Goal: Task Accomplishment & Management: Use online tool/utility

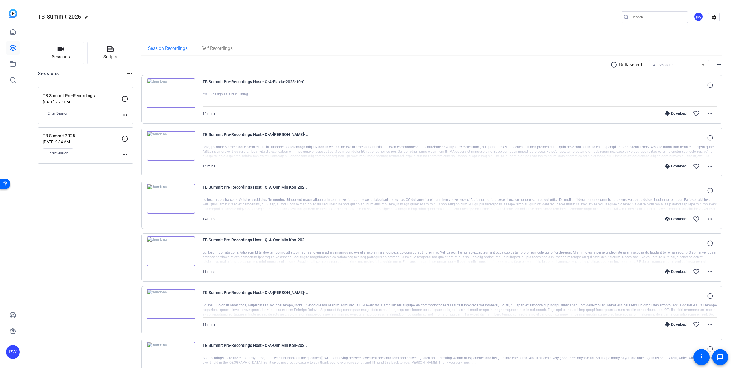
click at [125, 113] on mat-icon "more_horiz" at bounding box center [124, 114] width 7 height 7
click at [70, 118] on div at bounding box center [365, 184] width 731 height 368
click at [61, 113] on span "Enter Session" at bounding box center [58, 113] width 21 height 5
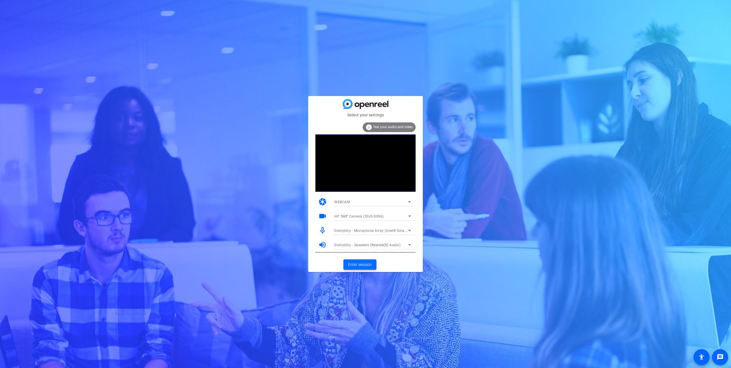
click at [357, 263] on span "Enter session" at bounding box center [360, 264] width 24 height 6
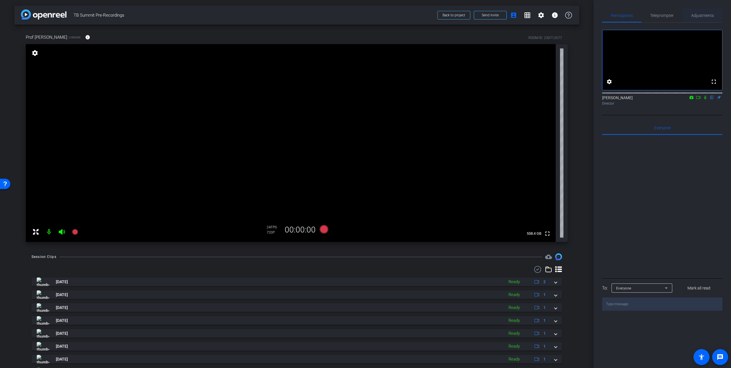
drag, startPoint x: 665, startPoint y: 14, endPoint x: 696, endPoint y: 14, distance: 30.3
click at [665, 14] on span "Teleprompter" at bounding box center [661, 15] width 23 height 4
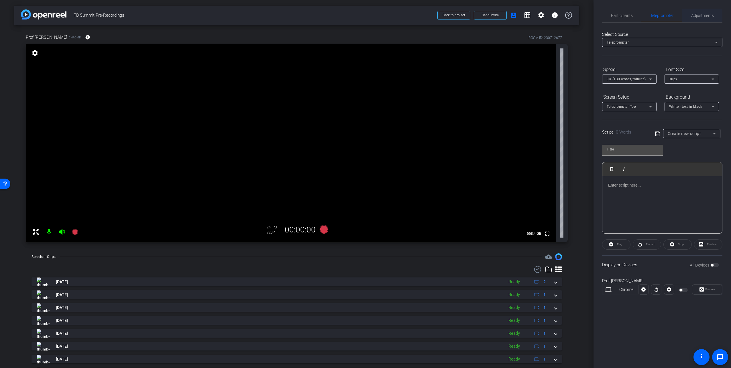
click at [712, 14] on span "Adjustments" at bounding box center [702, 15] width 23 height 4
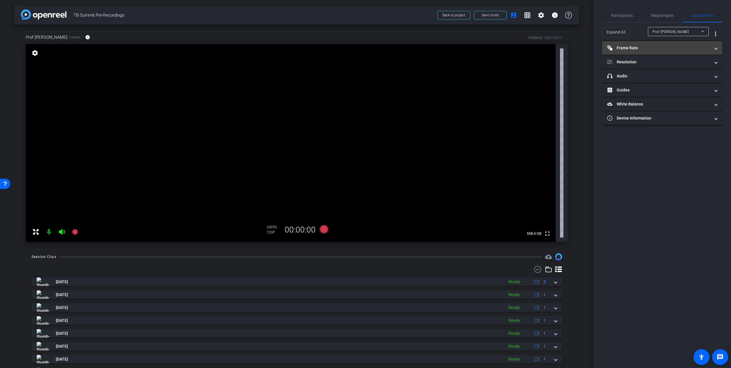
click at [660, 46] on mat-panel-title "Frame Rate Frame Rate" at bounding box center [658, 48] width 103 height 6
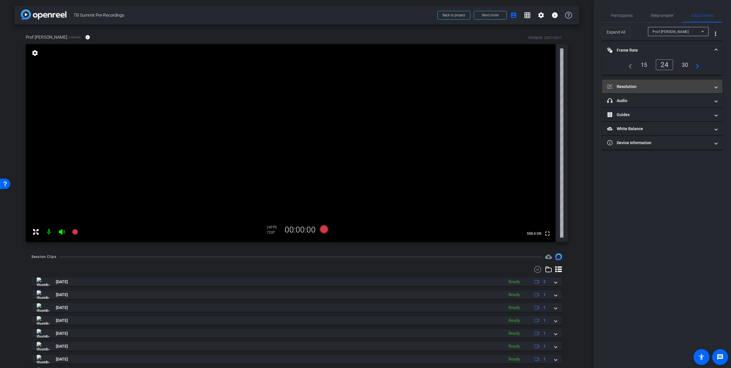
click at [638, 88] on mat-panel-title "Resolution" at bounding box center [658, 87] width 103 height 6
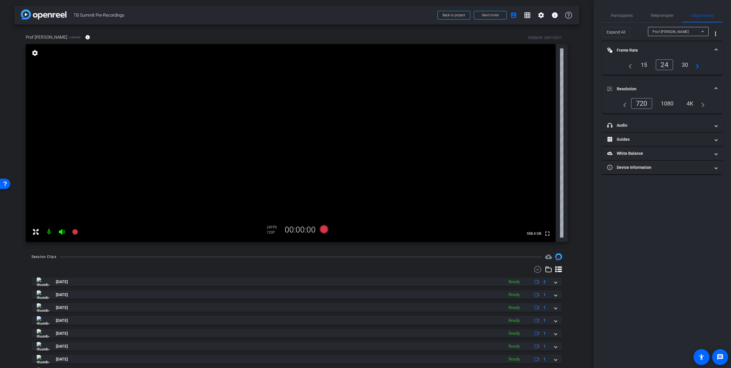
click at [666, 103] on div "1080" at bounding box center [666, 103] width 21 height 10
click at [652, 13] on span "Teleprompter" at bounding box center [661, 15] width 23 height 4
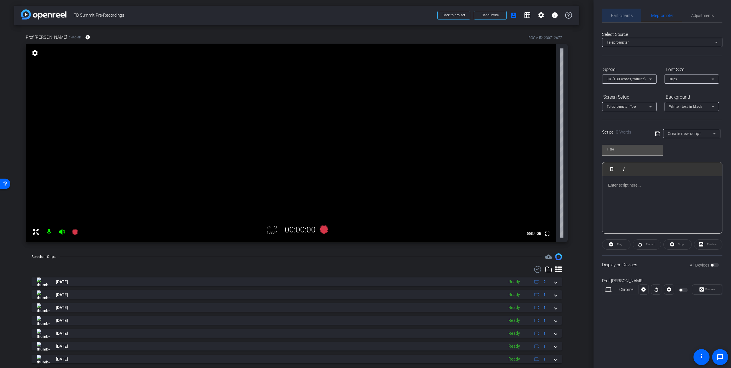
click at [621, 12] on span "Participants" at bounding box center [622, 16] width 22 height 14
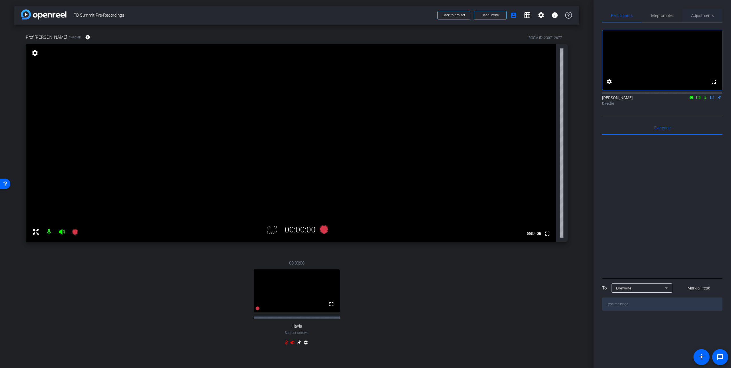
click at [710, 17] on span "Adjustments" at bounding box center [702, 15] width 23 height 4
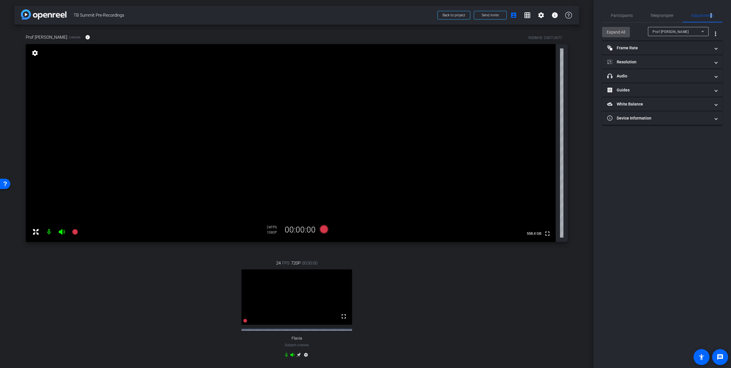
click at [621, 35] on span "Expand All" at bounding box center [615, 32] width 19 height 11
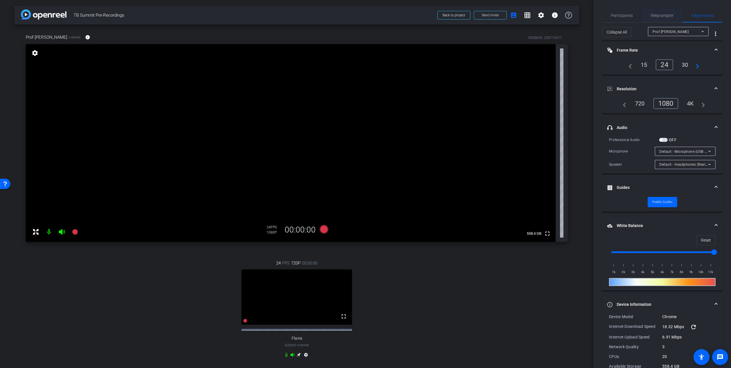
click at [656, 17] on span "Teleprompter" at bounding box center [661, 15] width 23 height 4
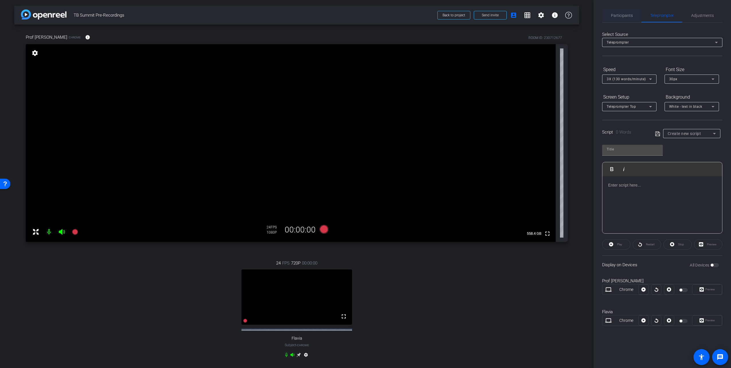
click at [626, 18] on span "Participants" at bounding box center [622, 16] width 22 height 14
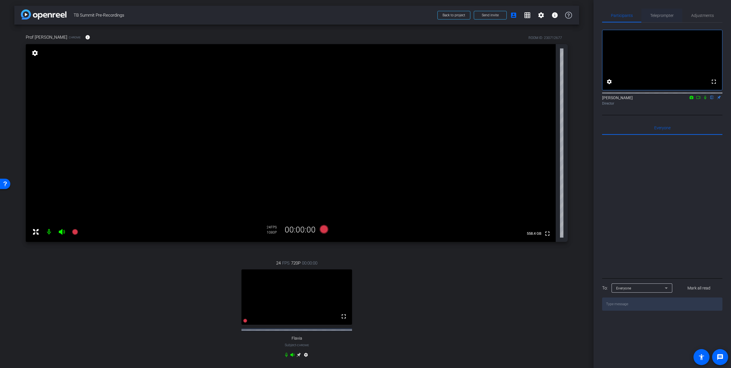
click at [662, 12] on span "Teleprompter" at bounding box center [661, 16] width 23 height 14
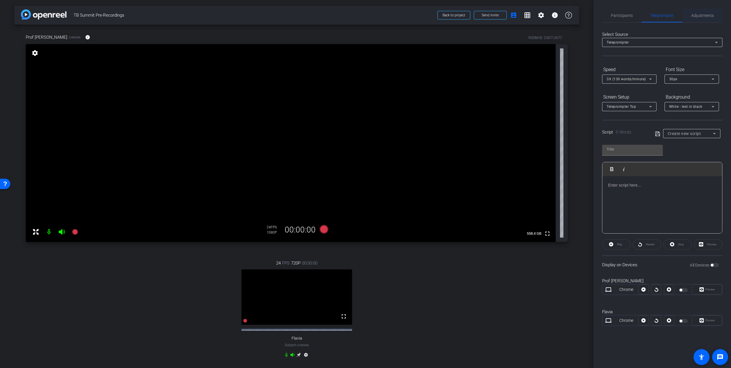
click at [703, 12] on span "Adjustments" at bounding box center [702, 16] width 23 height 14
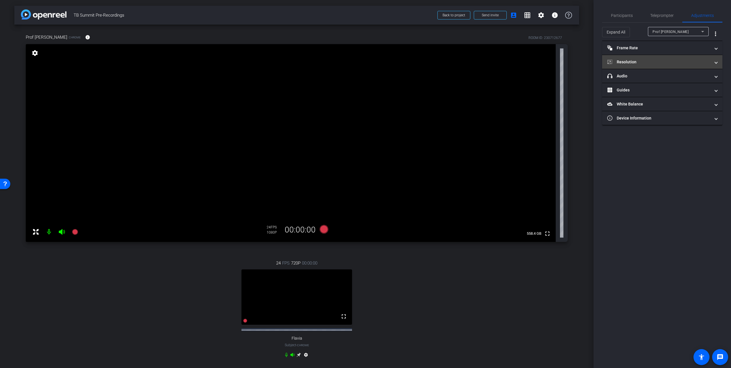
click at [630, 58] on mat-expansion-panel-header "Resolution" at bounding box center [662, 62] width 120 height 14
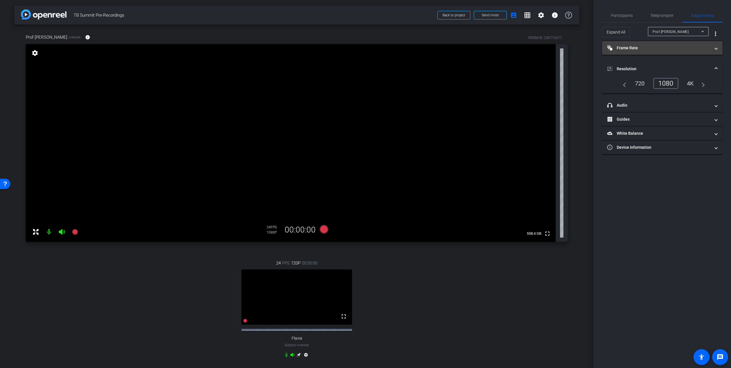
click at [635, 50] on mat-panel-title "Frame Rate Frame Rate" at bounding box center [658, 48] width 103 height 6
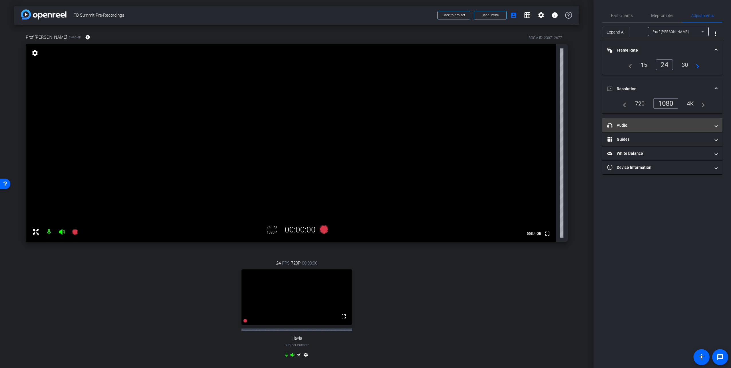
click at [650, 121] on mat-expansion-panel-header "headphone icon Audio" at bounding box center [662, 125] width 120 height 14
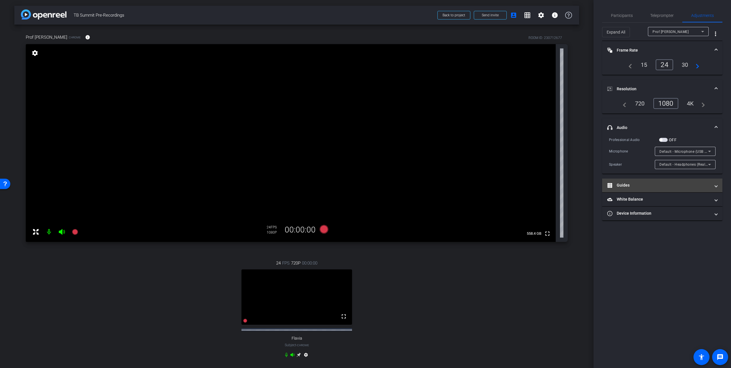
click at [644, 183] on mat-panel-title "Guides" at bounding box center [658, 185] width 103 height 6
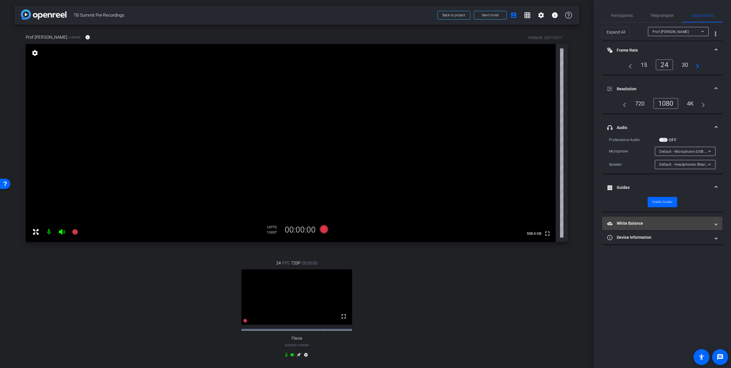
click at [636, 226] on mat-panel-title "White Balance White Balance" at bounding box center [658, 223] width 103 height 6
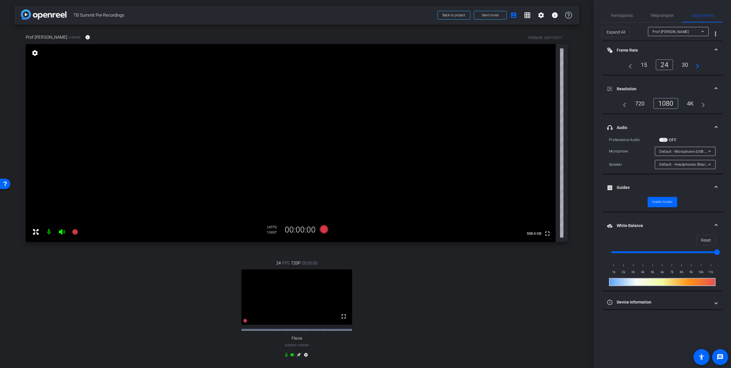
click at [685, 31] on div "Prof Onn Min Kon" at bounding box center [676, 31] width 49 height 7
click at [665, 41] on span "Prof Onn Min Kon" at bounding box center [670, 43] width 37 height 7
click at [670, 31] on span "Prof Onn Min Kon" at bounding box center [670, 32] width 36 height 4
click at [667, 52] on mat-option "Flavia" at bounding box center [678, 52] width 61 height 9
type input "11000"
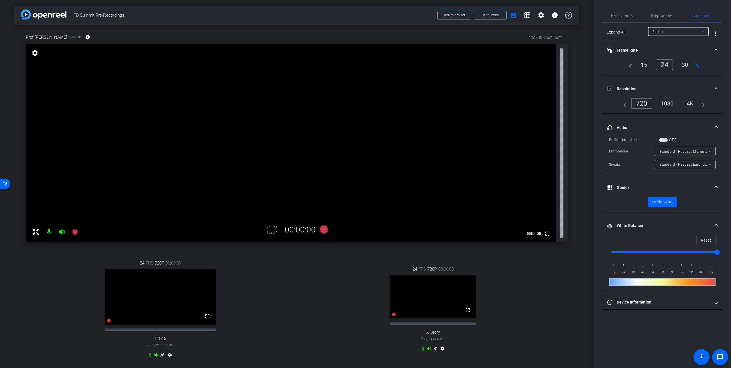
click at [675, 34] on div "Flavia" at bounding box center [676, 31] width 49 height 7
click at [678, 29] on div at bounding box center [365, 184] width 731 height 368
click at [678, 29] on div "Flavia" at bounding box center [676, 31] width 49 height 7
click at [677, 62] on mat-option "Al Story" at bounding box center [678, 61] width 61 height 9
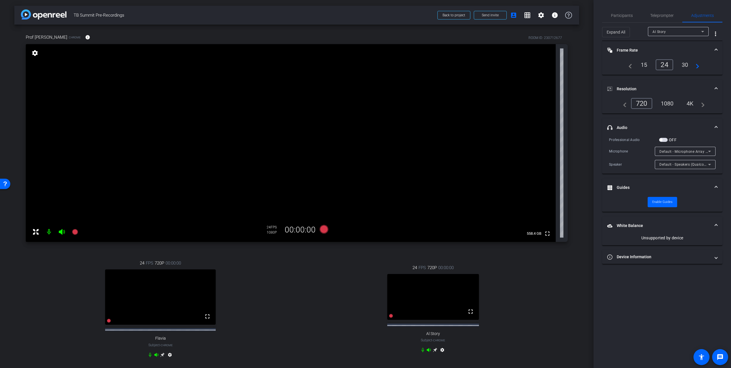
click at [670, 106] on div "1080" at bounding box center [666, 103] width 21 height 10
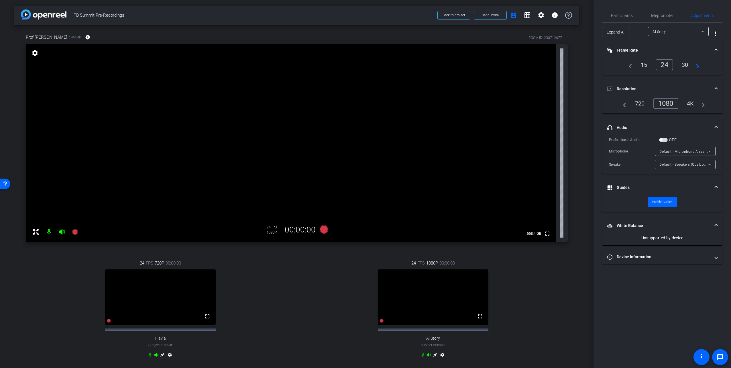
click at [666, 30] on div "Al Story" at bounding box center [676, 31] width 49 height 7
click at [674, 42] on span "Prof Onn Min Kon" at bounding box center [670, 43] width 37 height 7
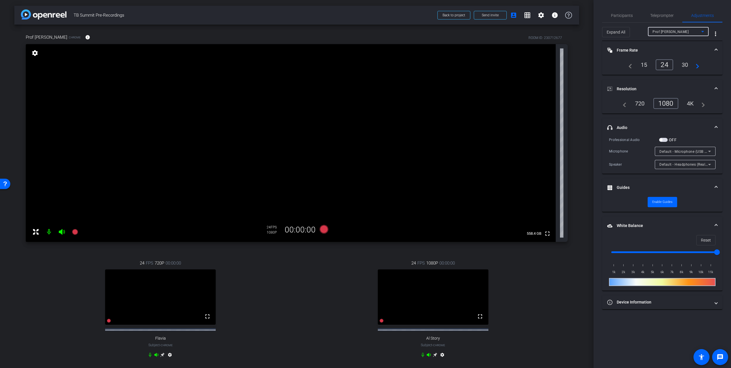
click at [674, 34] on div "Prof Onn Min Kon" at bounding box center [676, 31] width 49 height 7
click at [654, 62] on span "Al Story" at bounding box center [658, 61] width 13 height 7
click at [439, 359] on mat-icon "settings" at bounding box center [442, 355] width 7 height 7
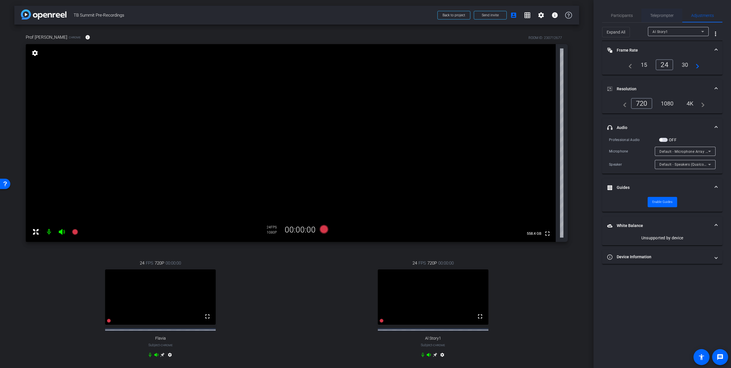
click at [659, 17] on span "Teleprompter" at bounding box center [661, 15] width 23 height 4
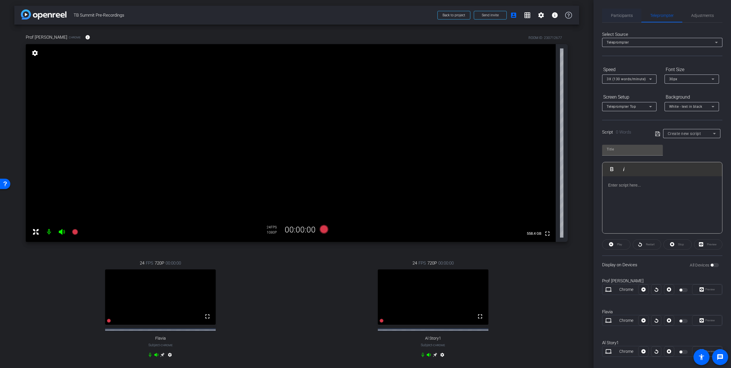
click at [615, 17] on span "Participants" at bounding box center [622, 15] width 22 height 4
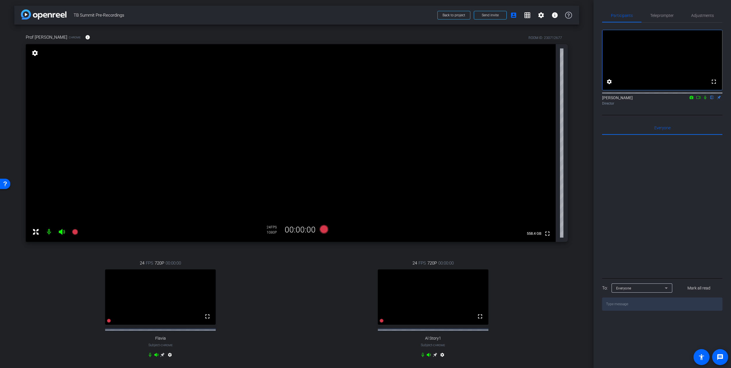
click at [614, 310] on textarea at bounding box center [662, 303] width 120 height 13
click at [442, 359] on mat-icon "settings" at bounding box center [442, 355] width 7 height 7
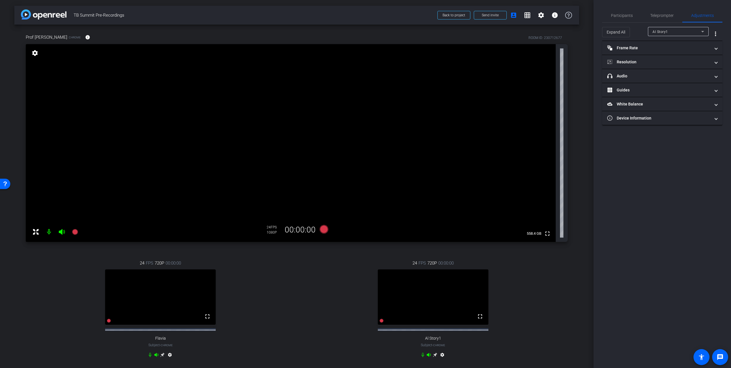
click at [690, 29] on div "Al Story1" at bounding box center [676, 31] width 49 height 7
click at [634, 48] on div at bounding box center [365, 184] width 731 height 368
click at [633, 50] on mat-panel-title "Frame Rate Frame Rate" at bounding box center [658, 48] width 103 height 6
click at [638, 82] on mat-expansion-panel-header "Resolution" at bounding box center [662, 87] width 120 height 14
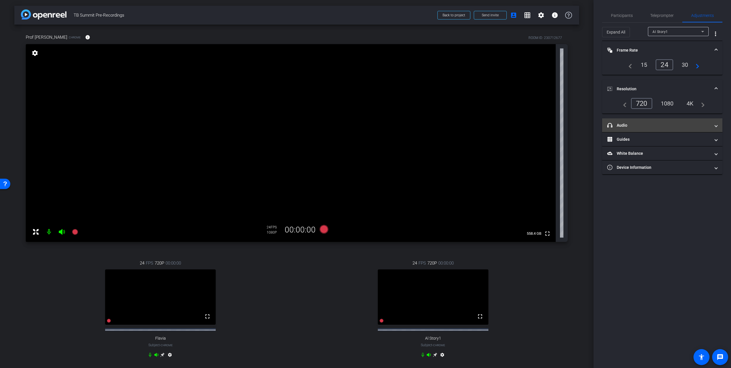
click at [640, 122] on mat-expansion-panel-header "headphone icon Audio" at bounding box center [662, 125] width 120 height 14
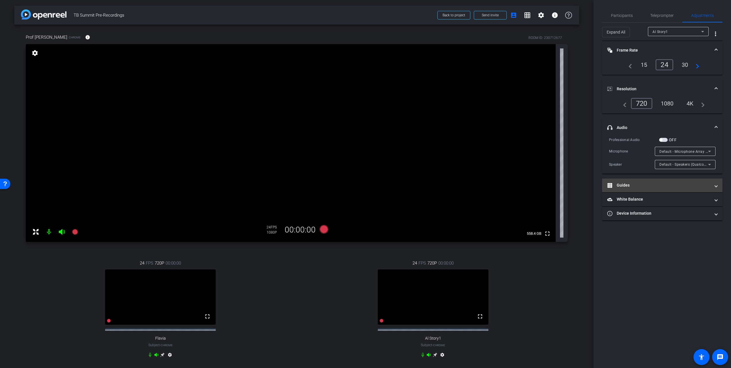
click at [638, 183] on mat-panel-title "Guides" at bounding box center [658, 185] width 103 height 6
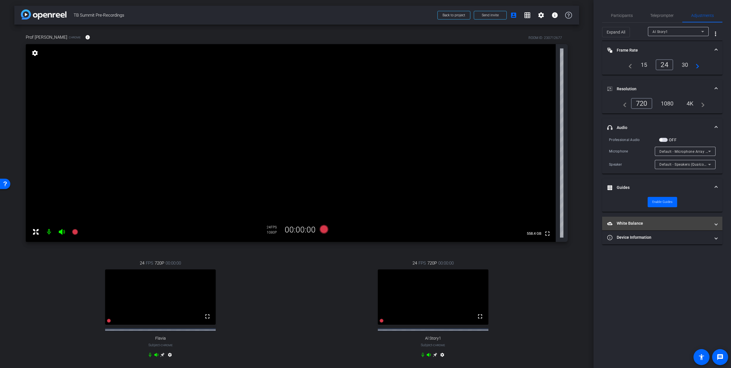
click at [619, 223] on mat-panel-title "White Balance White Balance" at bounding box center [658, 223] width 103 height 6
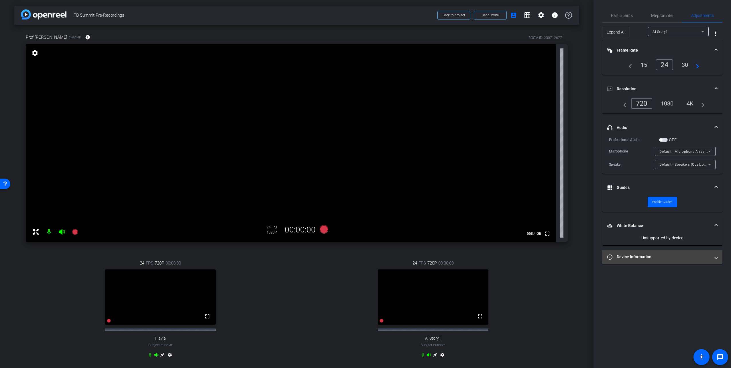
click at [630, 252] on mat-expansion-panel-header "Device Information" at bounding box center [662, 257] width 120 height 14
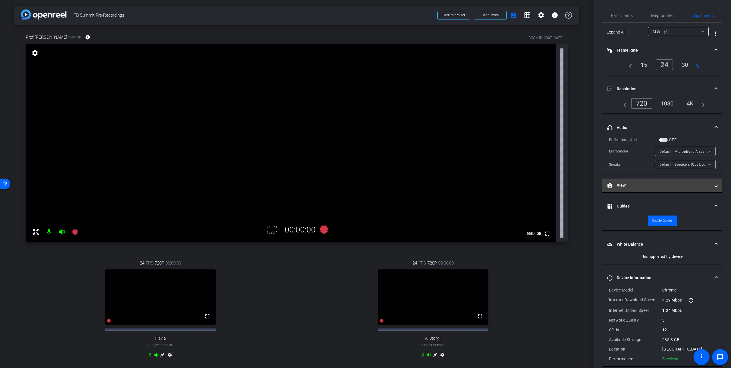
click at [646, 184] on mat-panel-title "View" at bounding box center [658, 185] width 103 height 6
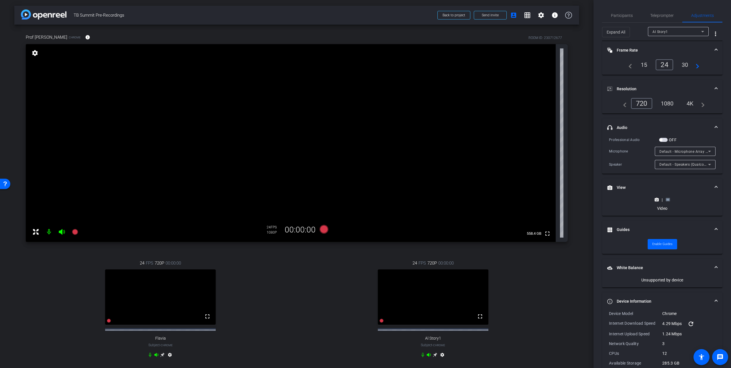
click at [666, 200] on rect at bounding box center [667, 199] width 3 height 2
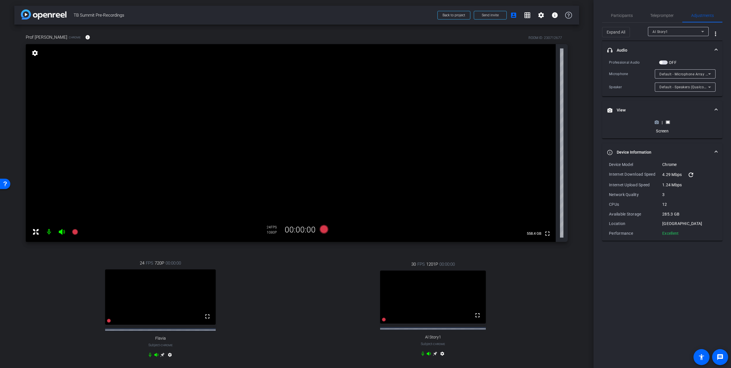
click at [656, 122] on circle at bounding box center [656, 122] width 1 height 1
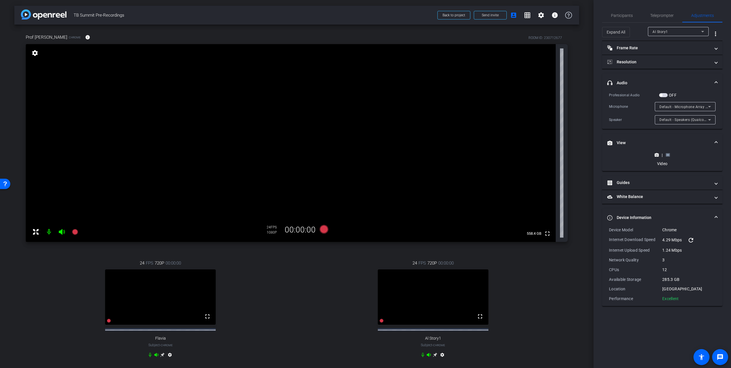
click at [668, 154] on rect at bounding box center [667, 155] width 3 height 2
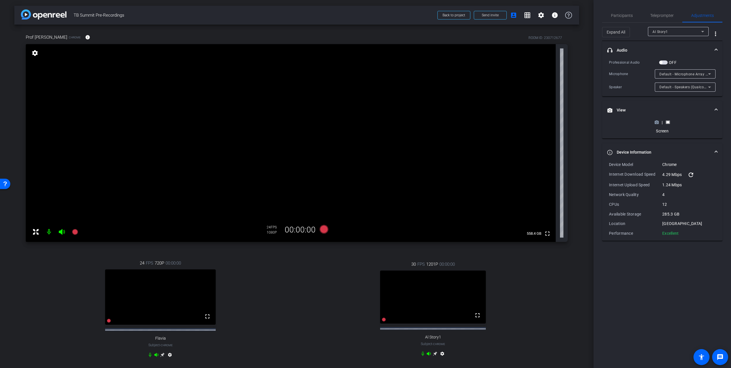
click at [656, 121] on polygon at bounding box center [656, 120] width 3 height 1
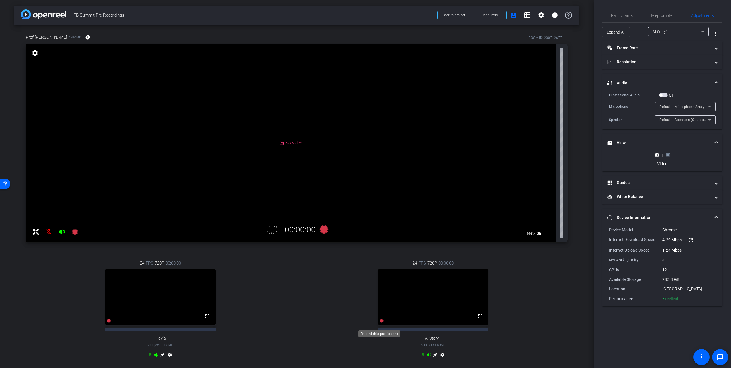
click at [379, 322] on icon at bounding box center [381, 320] width 4 height 4
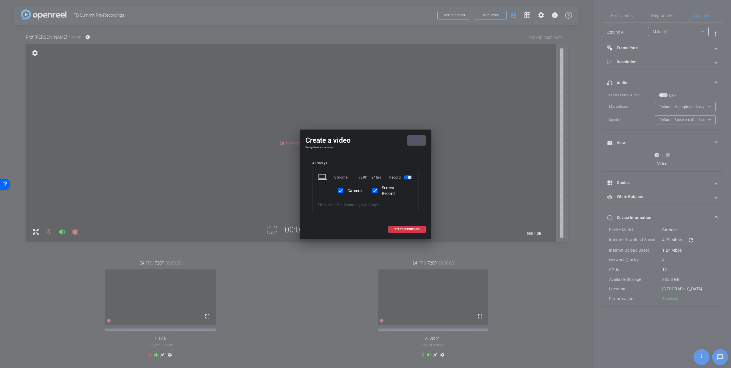
click at [417, 135] on span at bounding box center [416, 140] width 18 height 14
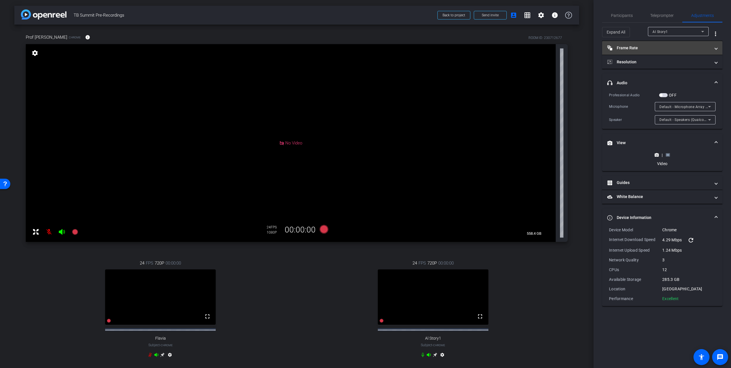
click at [638, 44] on mat-expansion-panel-header "Frame Rate Frame Rate" at bounding box center [662, 48] width 120 height 14
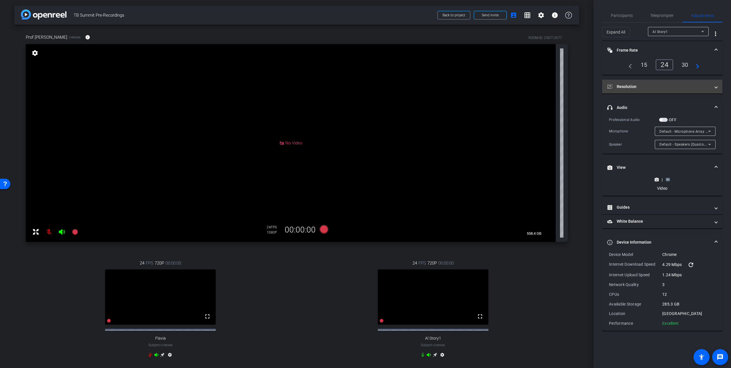
click at [641, 84] on mat-panel-title "Resolution" at bounding box center [658, 87] width 103 height 6
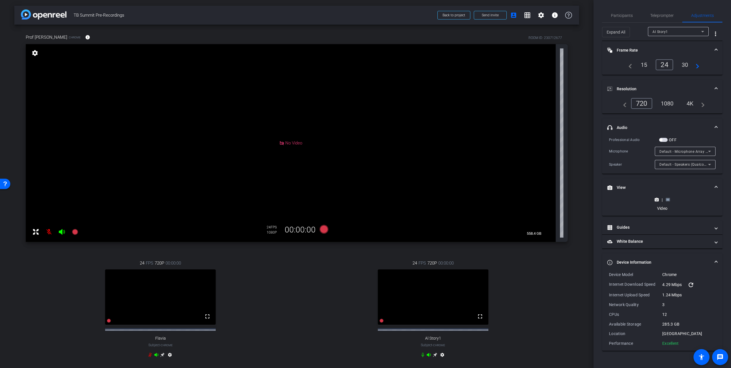
click at [667, 104] on div "1080" at bounding box center [666, 103] width 21 height 10
click at [669, 199] on icon at bounding box center [667, 199] width 4 height 4
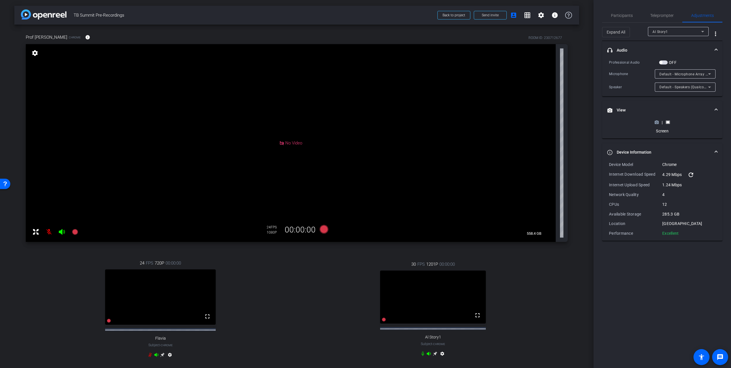
click at [657, 121] on polygon at bounding box center [656, 120] width 3 height 1
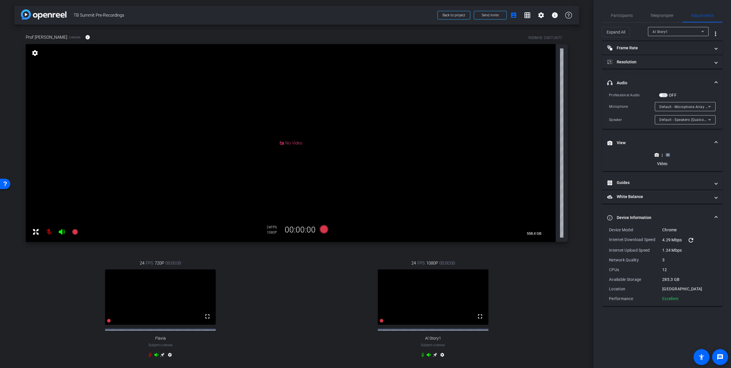
click at [380, 322] on icon at bounding box center [381, 320] width 4 height 4
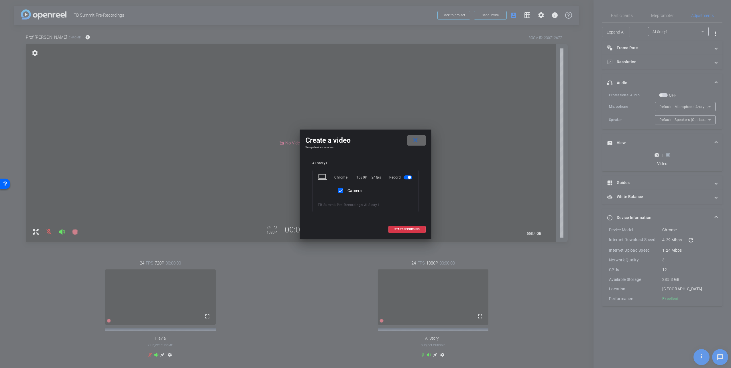
click at [417, 138] on mat-icon "close" at bounding box center [415, 140] width 7 height 7
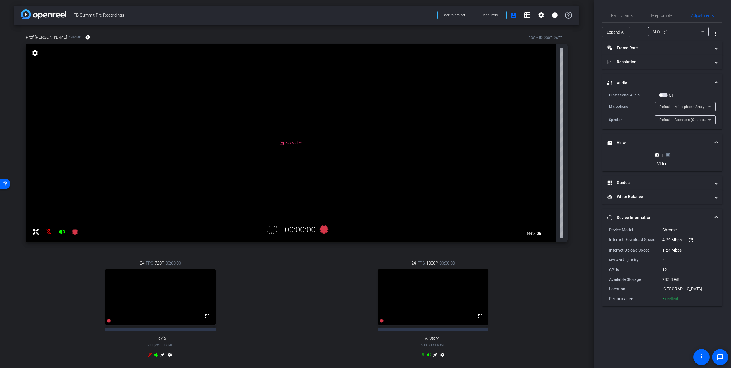
click at [667, 155] on rect at bounding box center [667, 155] width 3 height 2
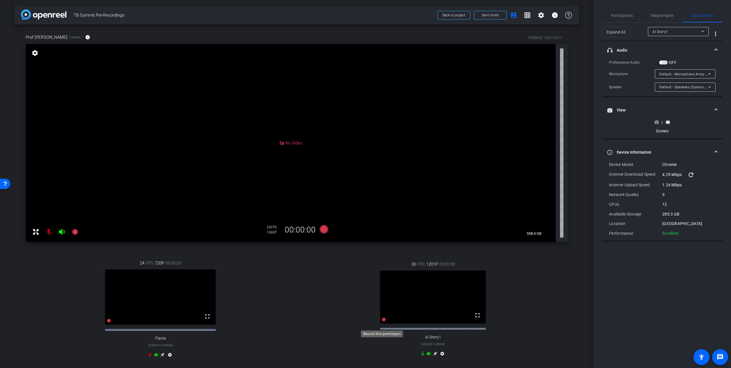
click at [382, 321] on icon at bounding box center [384, 319] width 4 height 4
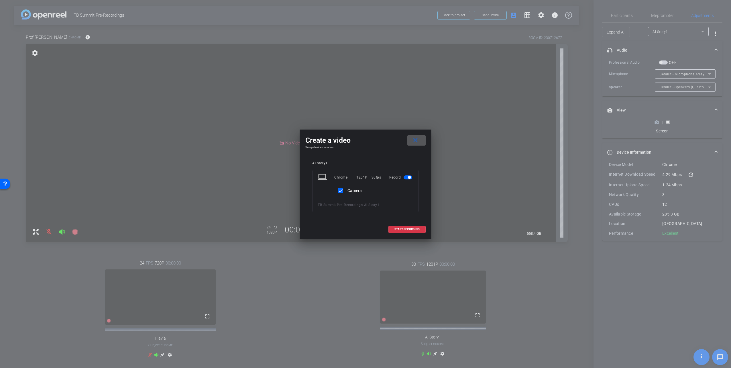
click at [417, 139] on mat-icon "close" at bounding box center [415, 140] width 7 height 7
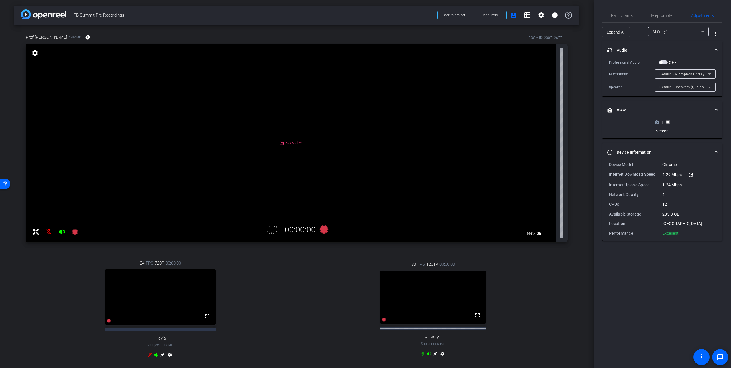
click at [668, 35] on div "Al Story1" at bounding box center [678, 31] width 52 height 9
click at [632, 46] on div at bounding box center [365, 184] width 731 height 368
click at [657, 121] on icon at bounding box center [656, 122] width 4 height 4
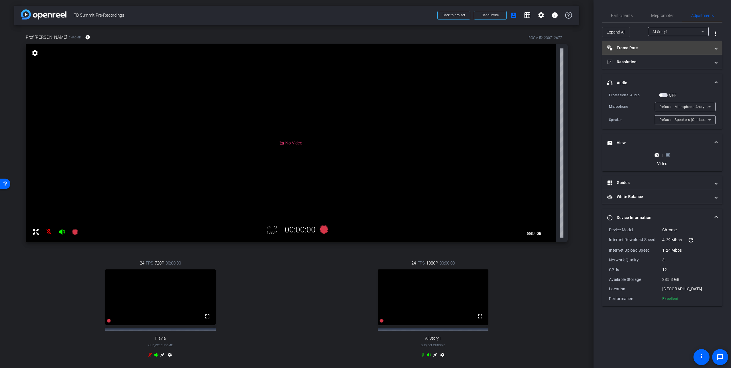
click at [639, 47] on mat-panel-title "Frame Rate Frame Rate" at bounding box center [658, 48] width 103 height 6
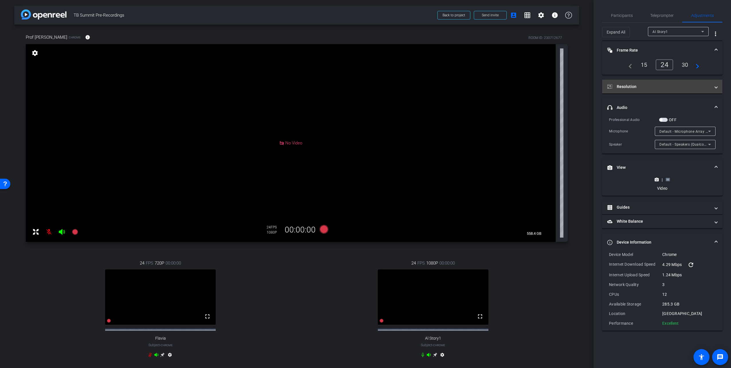
click at [639, 86] on mat-panel-title "Resolution" at bounding box center [658, 87] width 103 height 6
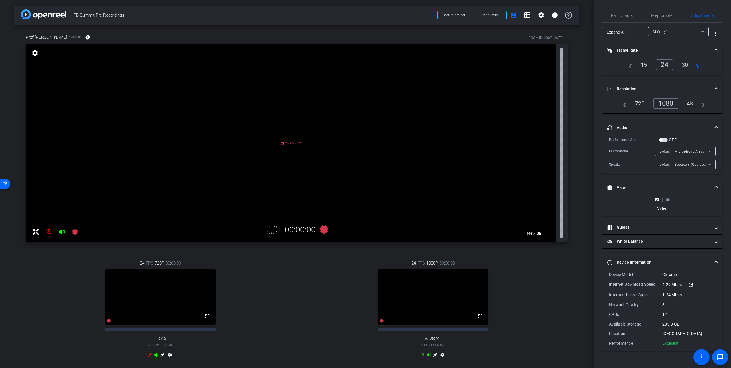
click at [638, 105] on div "720" at bounding box center [639, 103] width 18 height 10
click at [379, 322] on icon at bounding box center [381, 320] width 4 height 4
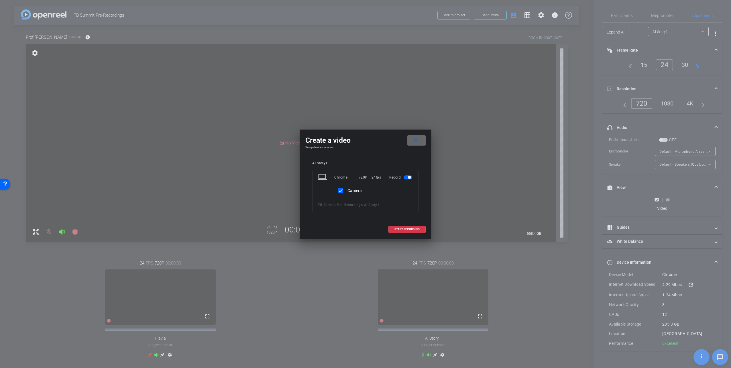
click at [416, 139] on mat-icon "close" at bounding box center [415, 140] width 7 height 7
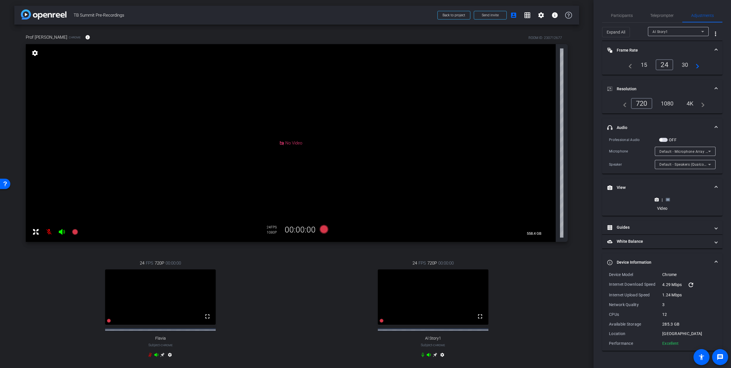
click at [666, 199] on icon at bounding box center [667, 199] width 4 height 3
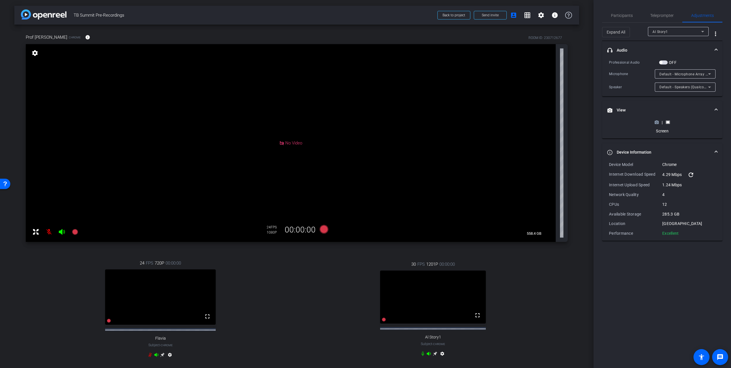
click at [381, 322] on div at bounding box center [383, 319] width 5 height 7
click at [382, 321] on icon at bounding box center [384, 319] width 4 height 4
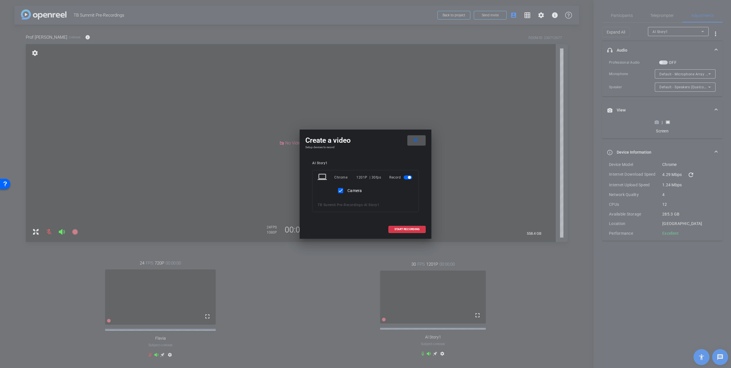
click at [415, 140] on mat-icon "close" at bounding box center [415, 140] width 7 height 7
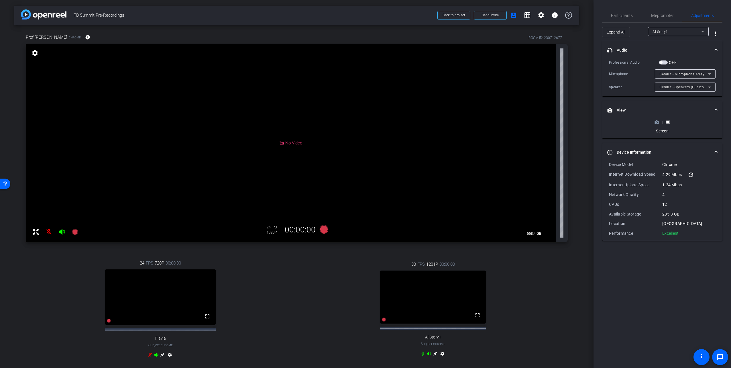
click at [657, 122] on circle at bounding box center [656, 122] width 1 height 1
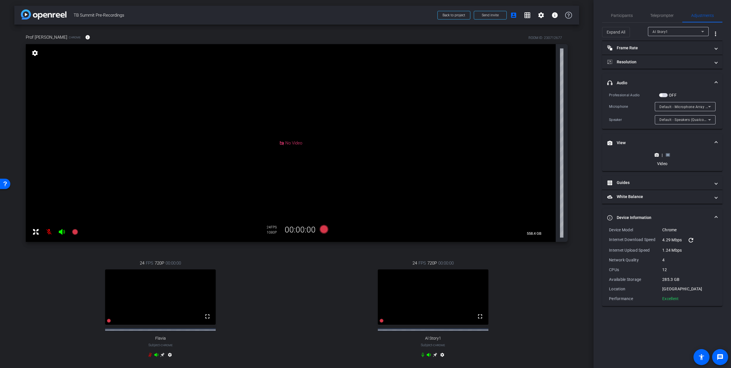
click at [667, 156] on icon at bounding box center [667, 155] width 4 height 4
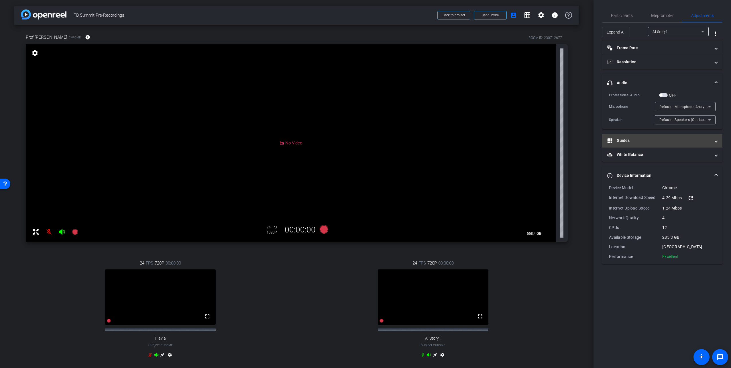
click at [655, 142] on mat-panel-title "Guides" at bounding box center [658, 140] width 103 height 6
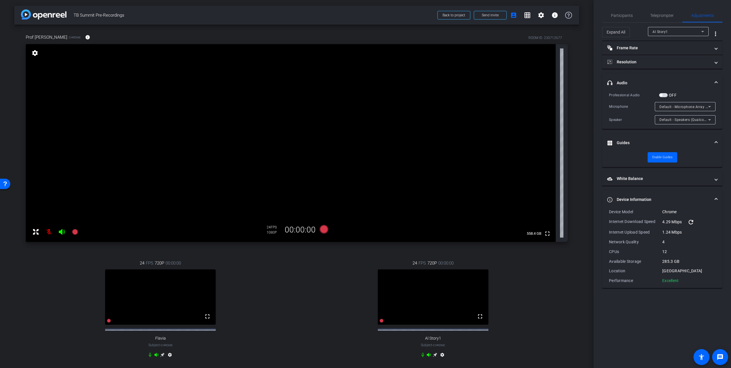
click at [442, 359] on mat-icon "settings" at bounding box center [442, 355] width 7 height 7
click at [439, 359] on mat-icon "settings" at bounding box center [442, 355] width 7 height 7
click at [635, 177] on mat-panel-title "White Balance White Balance" at bounding box center [658, 178] width 103 height 6
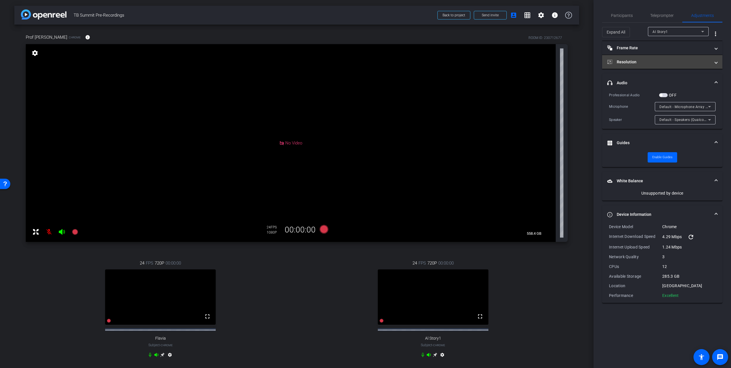
click at [643, 62] on mat-panel-title "Resolution" at bounding box center [658, 62] width 103 height 6
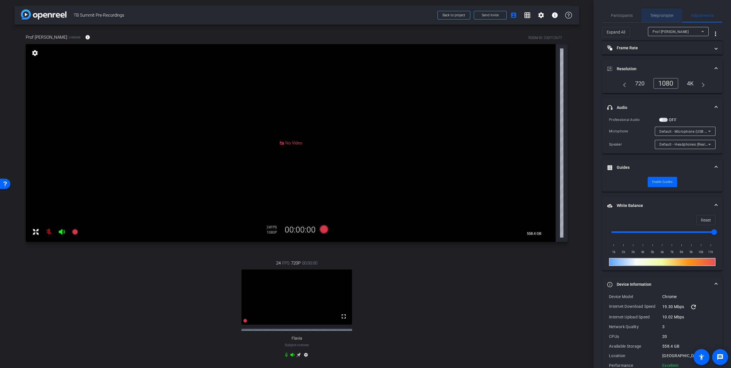
click at [660, 13] on span "Teleprompter" at bounding box center [661, 16] width 23 height 14
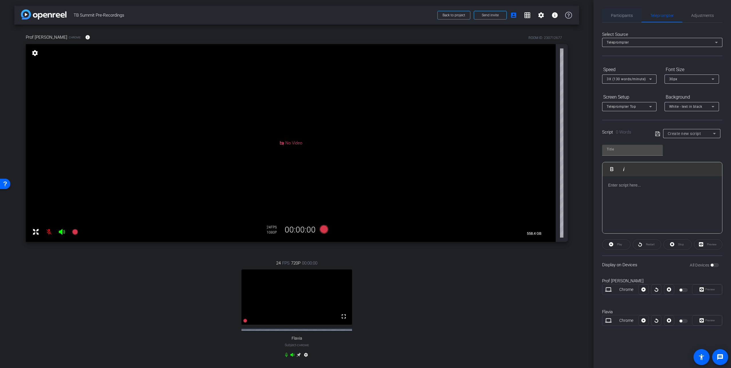
click at [620, 14] on span "Participants" at bounding box center [622, 15] width 22 height 4
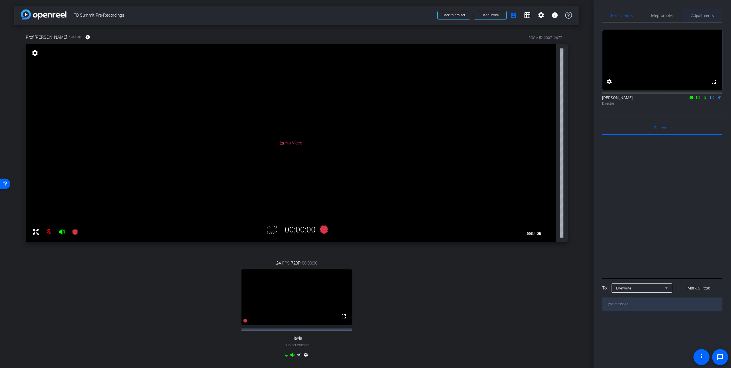
click at [698, 18] on span "Adjustments" at bounding box center [702, 16] width 23 height 14
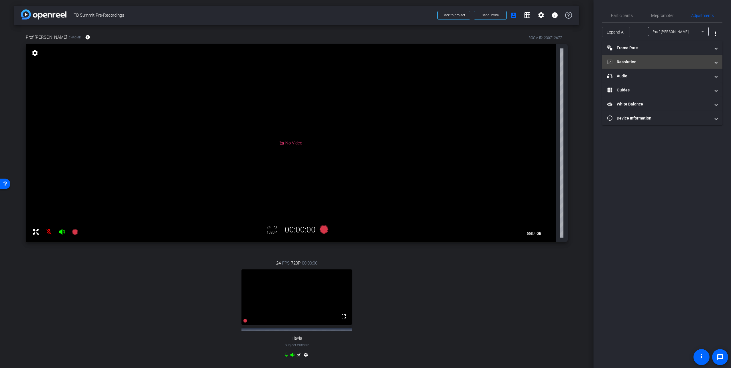
click at [635, 60] on mat-panel-title "Resolution" at bounding box center [658, 62] width 103 height 6
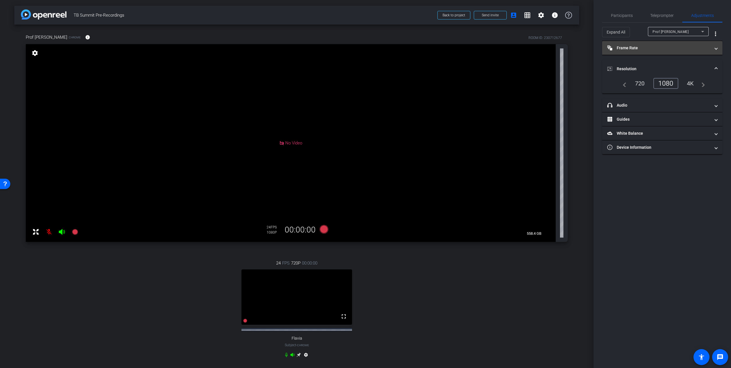
click at [636, 52] on mat-expansion-panel-header "Frame Rate Frame Rate" at bounding box center [662, 48] width 120 height 14
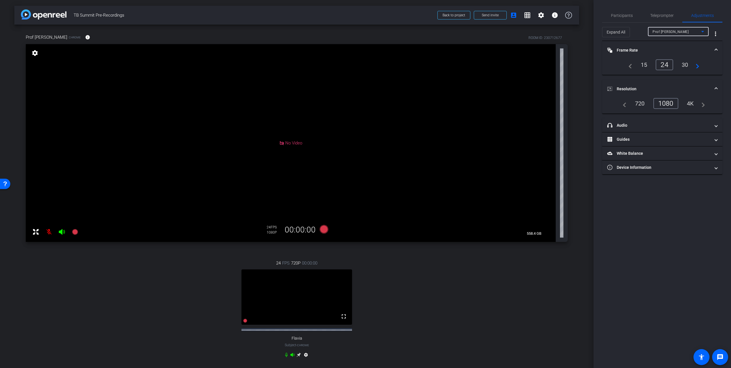
click at [673, 33] on span "Prof Onn Min Kon" at bounding box center [670, 32] width 36 height 4
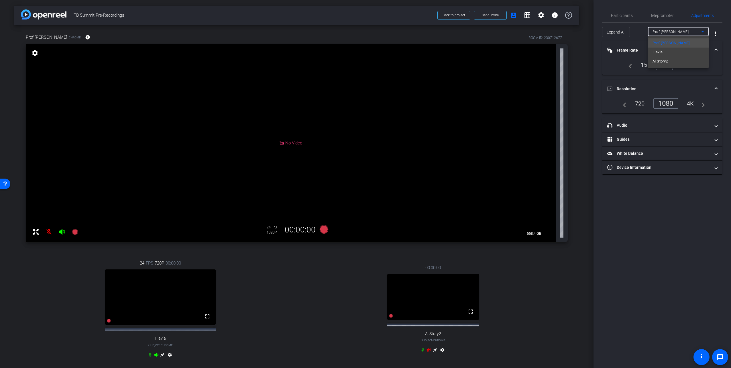
click at [534, 311] on div at bounding box center [365, 184] width 731 height 368
click at [671, 31] on span "Prof Onn Min Kon" at bounding box center [670, 32] width 36 height 4
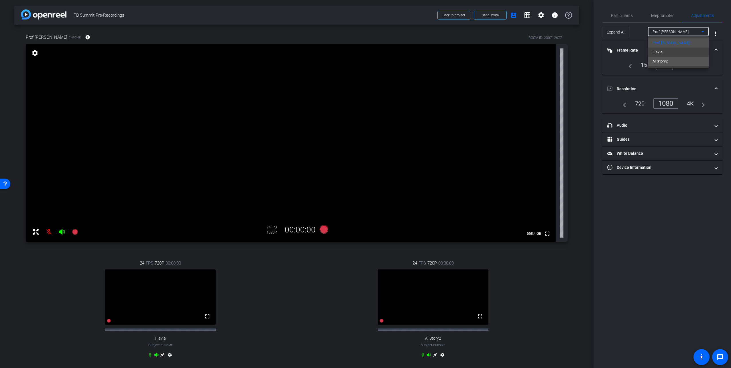
drag, startPoint x: 674, startPoint y: 61, endPoint x: 659, endPoint y: 62, distance: 14.6
click at [659, 62] on span "Al Story2" at bounding box center [659, 61] width 15 height 7
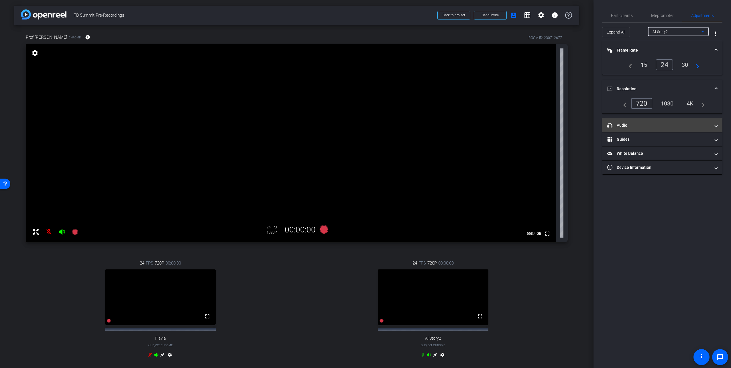
click at [636, 122] on mat-panel-title "headphone icon Audio" at bounding box center [658, 125] width 103 height 6
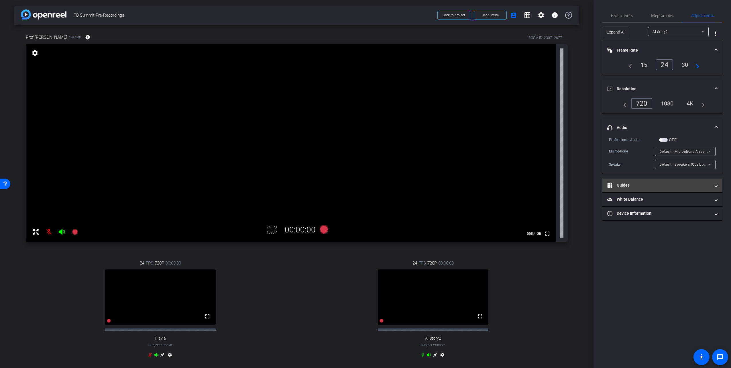
click at [630, 184] on mat-panel-title "Guides" at bounding box center [658, 185] width 103 height 6
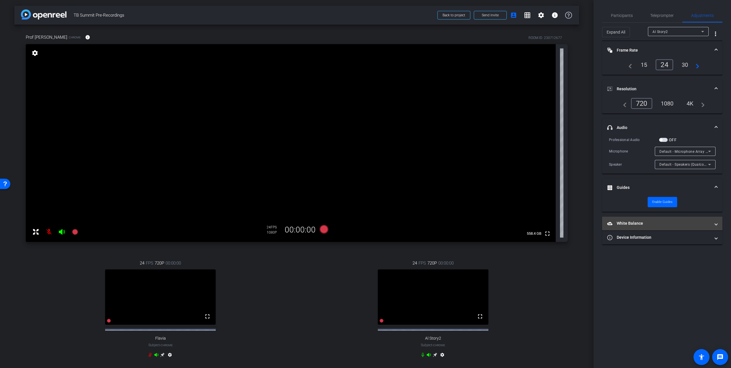
click at [632, 220] on mat-expansion-panel-header "White Balance White Balance" at bounding box center [662, 223] width 120 height 14
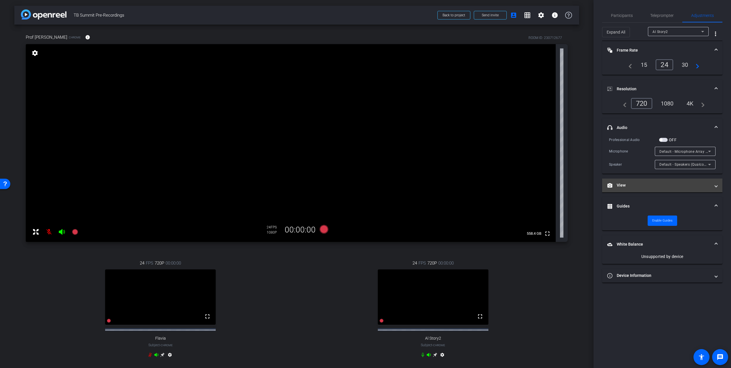
click at [641, 186] on mat-panel-title "View" at bounding box center [658, 185] width 103 height 6
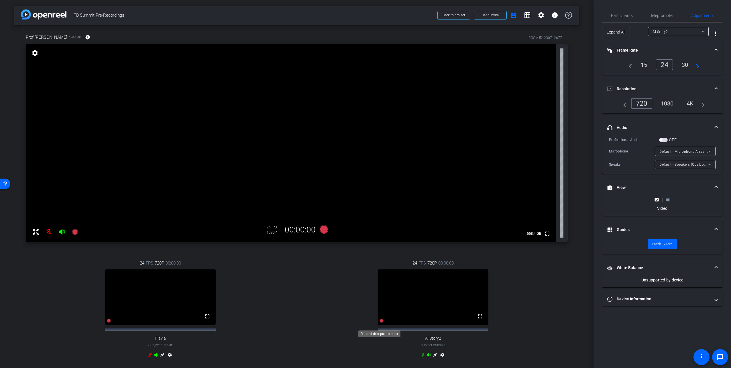
click at [379, 322] on icon at bounding box center [381, 320] width 4 height 4
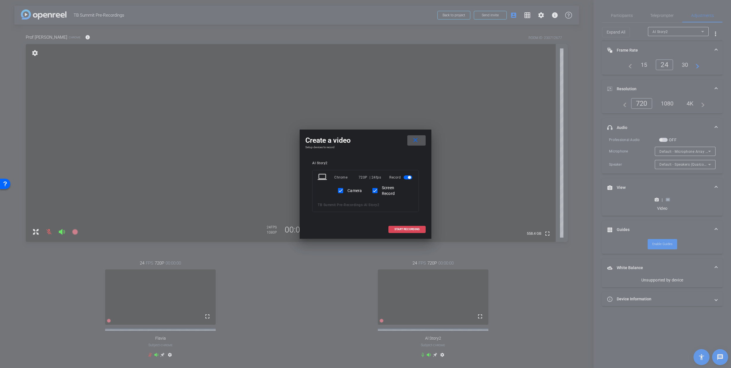
click at [404, 230] on span "START RECORDING" at bounding box center [406, 229] width 25 height 3
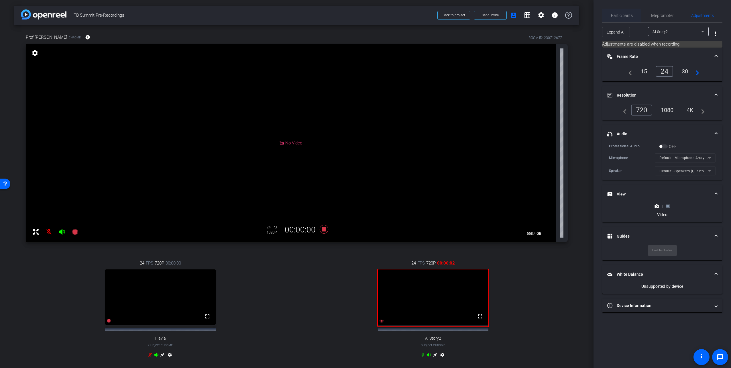
click at [630, 17] on span "Participants" at bounding box center [622, 15] width 22 height 4
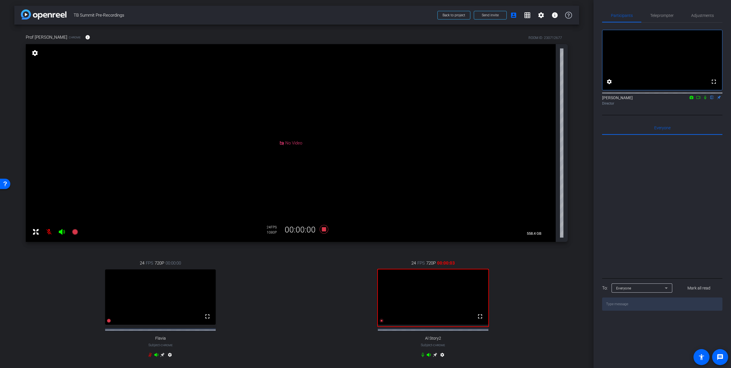
click at [705, 99] on icon at bounding box center [705, 97] width 5 height 4
click at [699, 13] on span "Adjustments" at bounding box center [702, 15] width 23 height 4
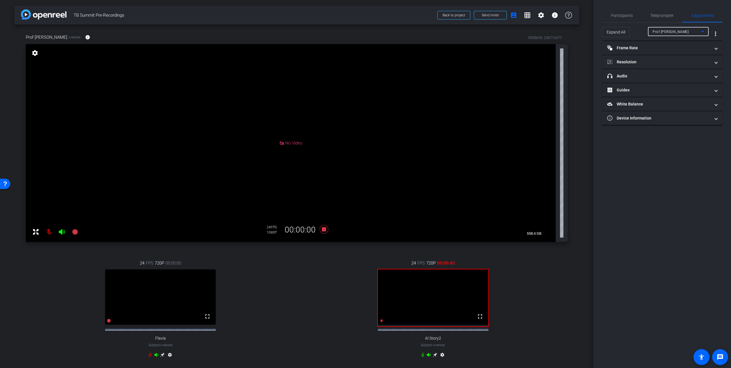
click at [662, 31] on span "Prof Onn Min Kon" at bounding box center [670, 32] width 36 height 4
click at [661, 61] on span "Al Story2" at bounding box center [659, 61] width 15 height 7
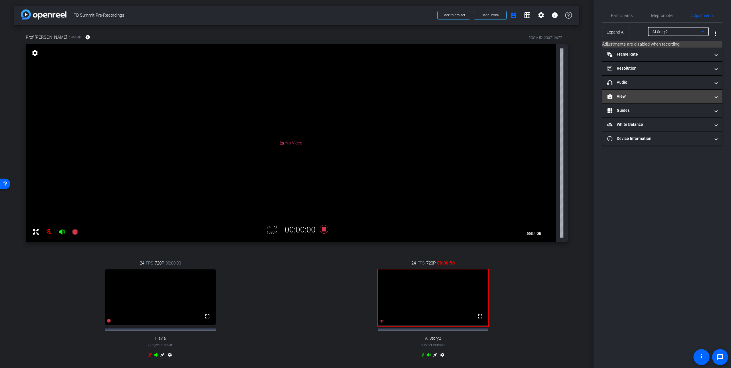
click at [633, 92] on mat-expansion-panel-header "View" at bounding box center [662, 97] width 120 height 14
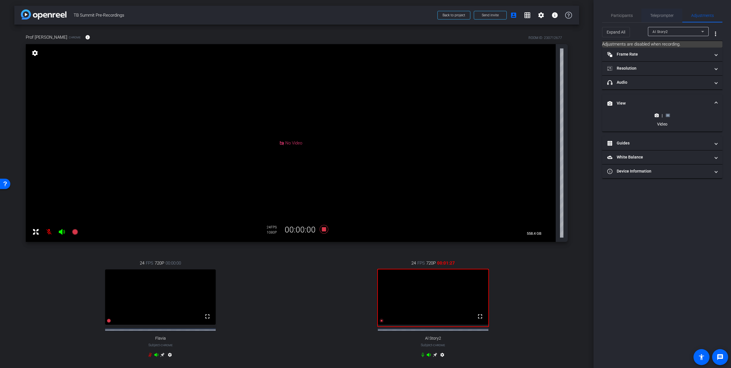
click at [663, 15] on span "Teleprompter" at bounding box center [661, 15] width 23 height 4
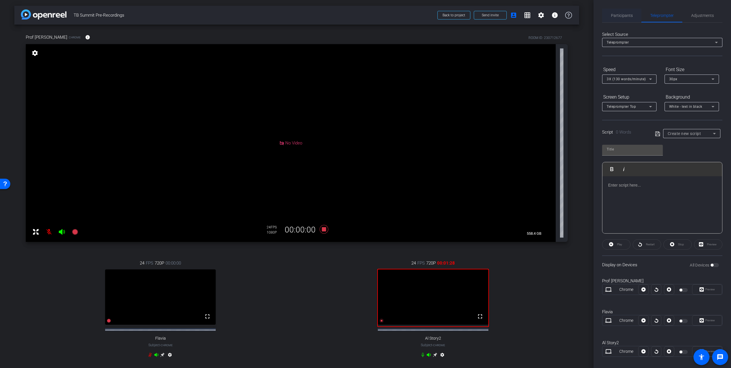
click at [616, 16] on span "Participants" at bounding box center [622, 15] width 22 height 4
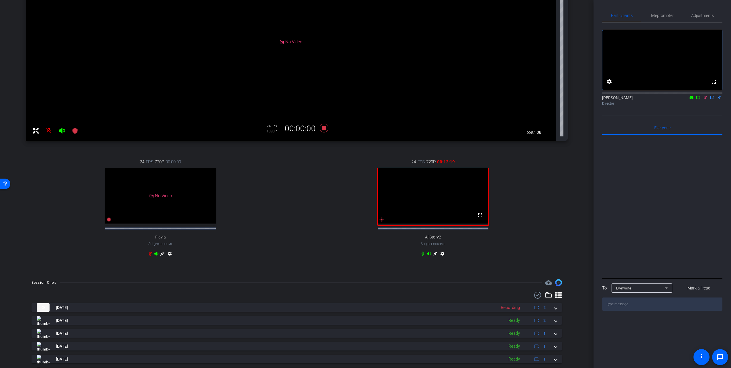
scroll to position [115, 0]
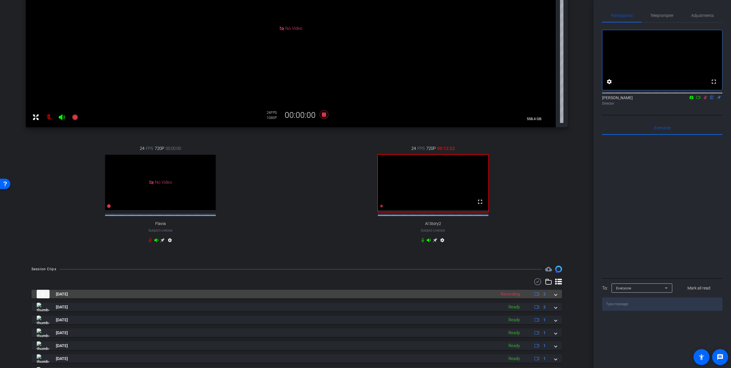
click at [554, 297] on span at bounding box center [555, 294] width 2 height 6
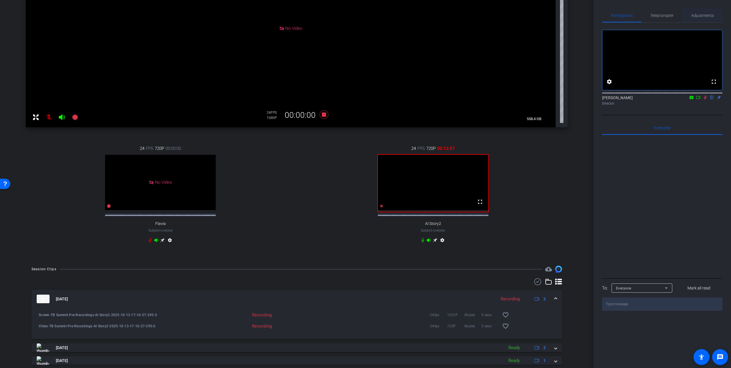
click at [701, 13] on span "Adjustments" at bounding box center [702, 15] width 23 height 4
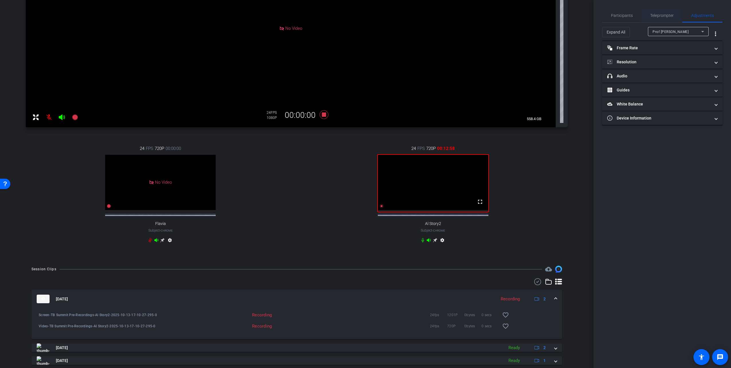
click at [664, 13] on span "Teleprompter" at bounding box center [661, 15] width 23 height 4
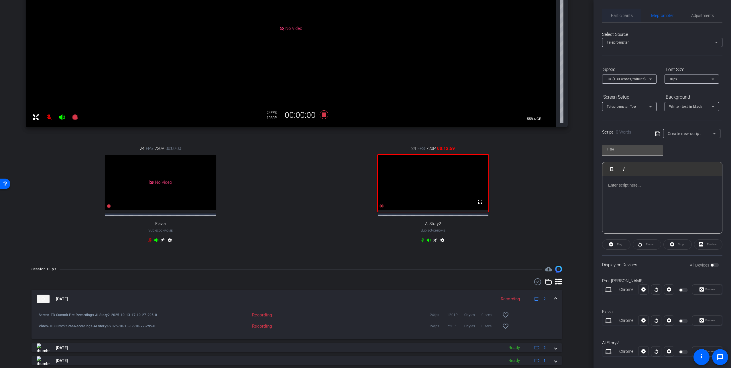
click at [617, 17] on span "Participants" at bounding box center [622, 15] width 22 height 4
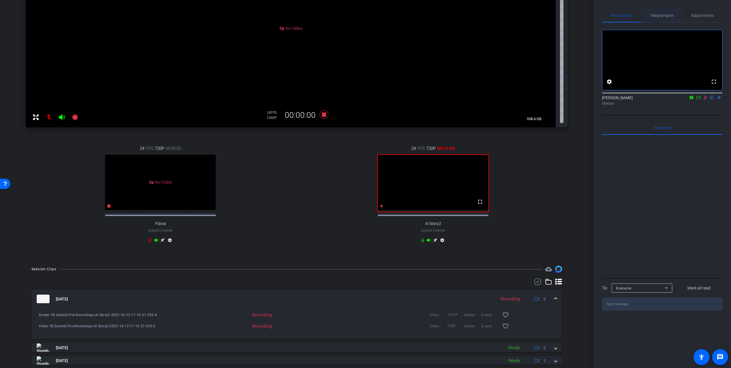
click at [662, 13] on span "Teleprompter" at bounding box center [661, 15] width 23 height 4
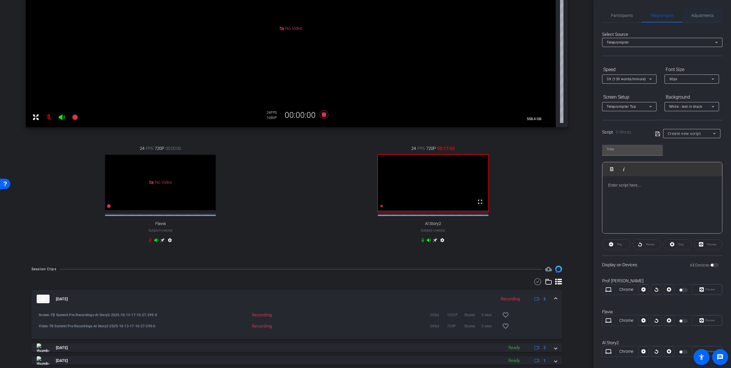
click at [702, 13] on span "Adjustments" at bounding box center [702, 15] width 23 height 4
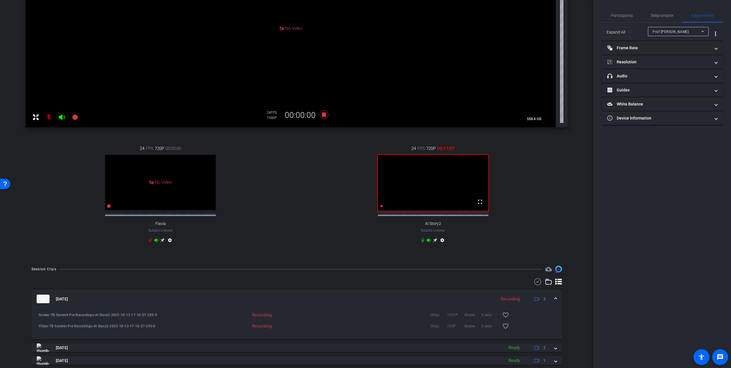
click at [669, 33] on span "Prof Onn Min Kon" at bounding box center [670, 32] width 36 height 4
click at [671, 57] on mat-option "Al Story2" at bounding box center [678, 61] width 61 height 9
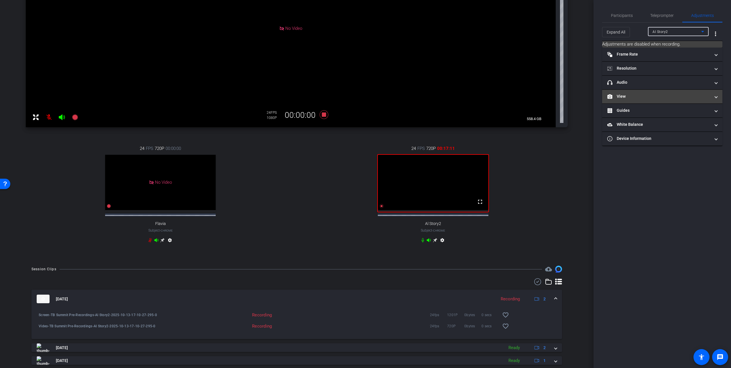
click at [635, 93] on mat-panel-title "View" at bounding box center [658, 96] width 103 height 6
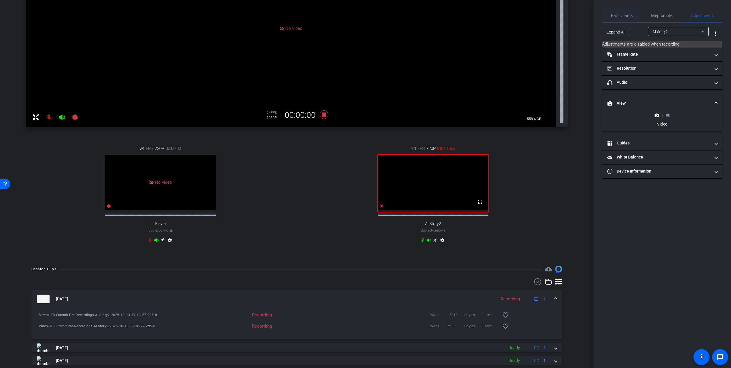
click at [619, 18] on span "Participants" at bounding box center [622, 16] width 22 height 14
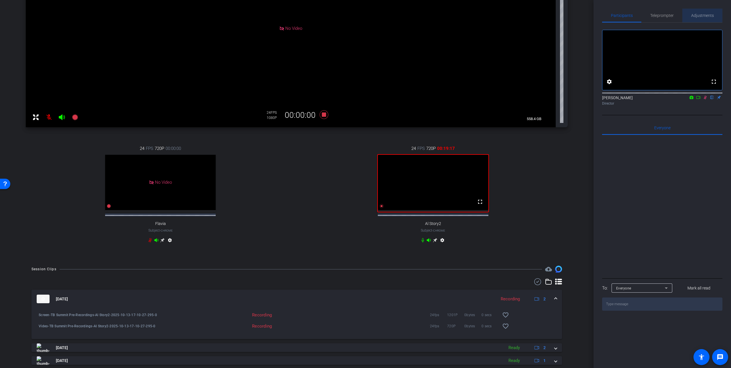
click at [693, 15] on span "Adjustments" at bounding box center [702, 15] width 23 height 4
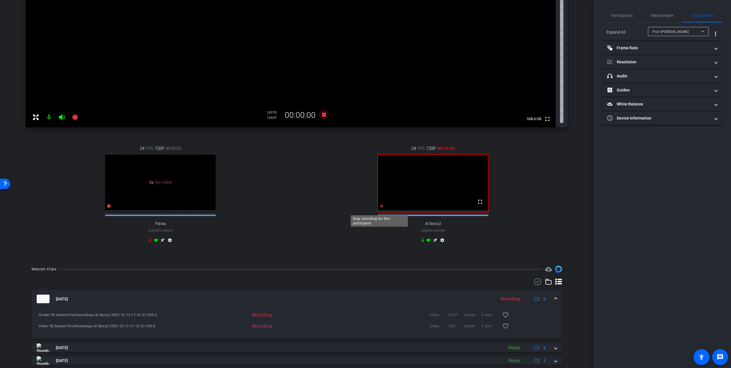
click at [379, 208] on icon at bounding box center [381, 206] width 4 height 4
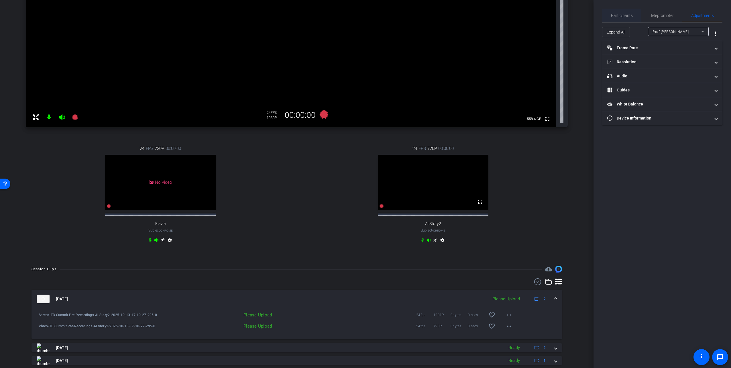
click at [628, 19] on span "Participants" at bounding box center [622, 16] width 22 height 14
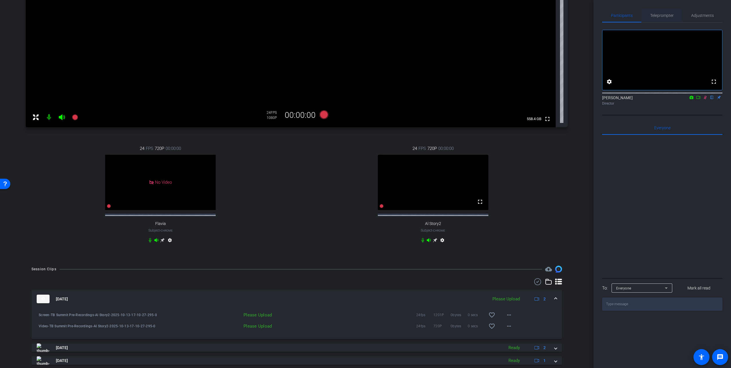
click at [662, 11] on span "Teleprompter" at bounding box center [661, 16] width 23 height 14
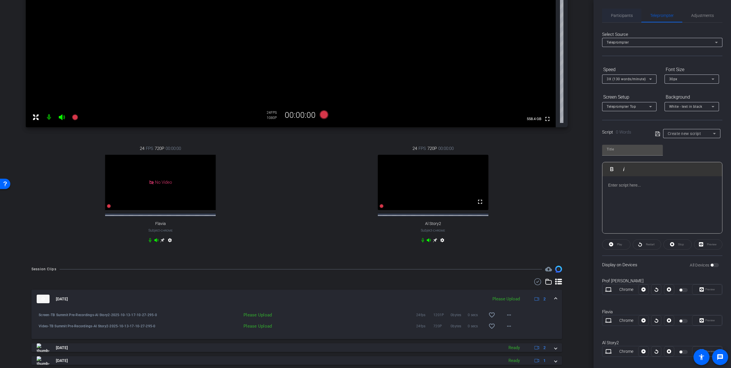
click at [624, 13] on span "Participants" at bounding box center [622, 15] width 22 height 4
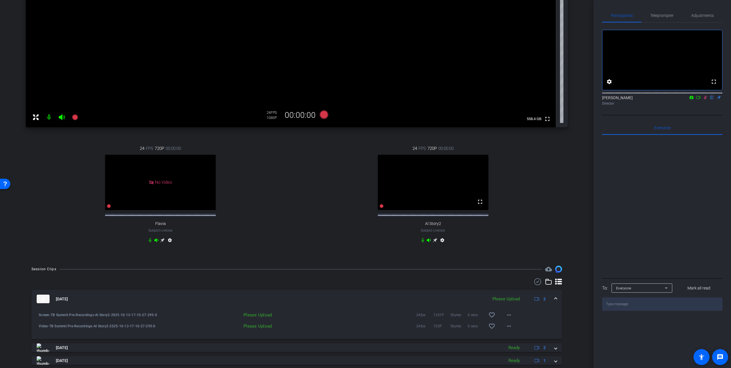
click at [705, 99] on icon at bounding box center [705, 97] width 5 height 4
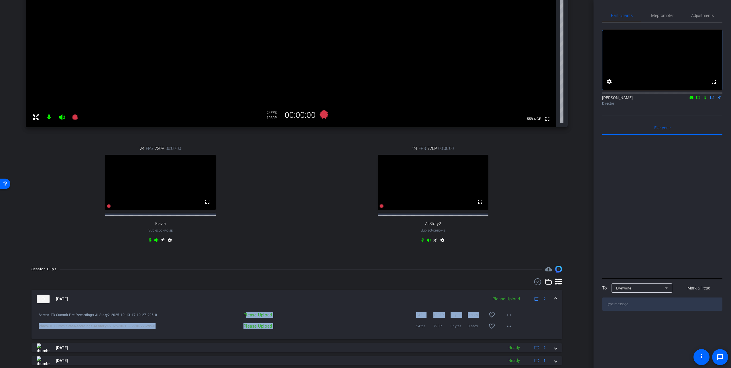
drag, startPoint x: 245, startPoint y: 319, endPoint x: 273, endPoint y: 329, distance: 29.8
click at [273, 326] on div "Screen-TB Summit Pre-Recordings-Al Story2-2025-10-13-17-10-27-295-0 Please Uplo…" at bounding box center [297, 317] width 522 height 18
click at [275, 329] on div "24fps 720P 0bytes 0 secs favorite_border more_horiz" at bounding box center [395, 326] width 241 height 14
drag, startPoint x: 271, startPoint y: 329, endPoint x: 246, endPoint y: 322, distance: 25.9
click at [246, 322] on div "Screen-TB Summit Pre-Recordings-Al Story2-2025-10-13-17-10-27-295-0 Please Uplo…" at bounding box center [297, 317] width 522 height 18
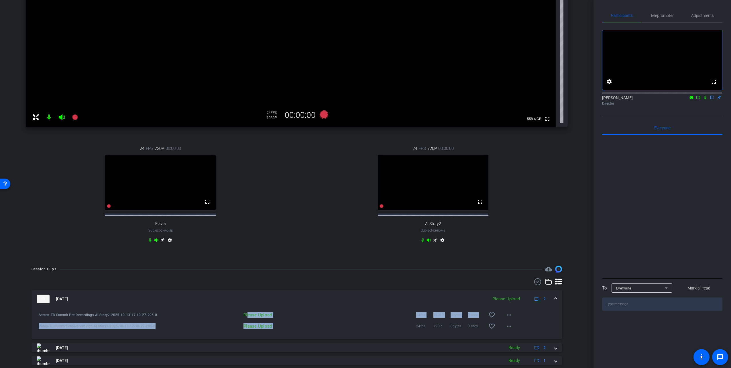
click at [246, 318] on div "Please Upload" at bounding box center [222, 315] width 103 height 6
drag, startPoint x: 259, startPoint y: 322, endPoint x: 263, endPoint y: 323, distance: 4.2
click at [263, 322] on div "Please Upload 24fps 1201P 0bytes 0 secs favorite_border more_horiz" at bounding box center [343, 315] width 344 height 14
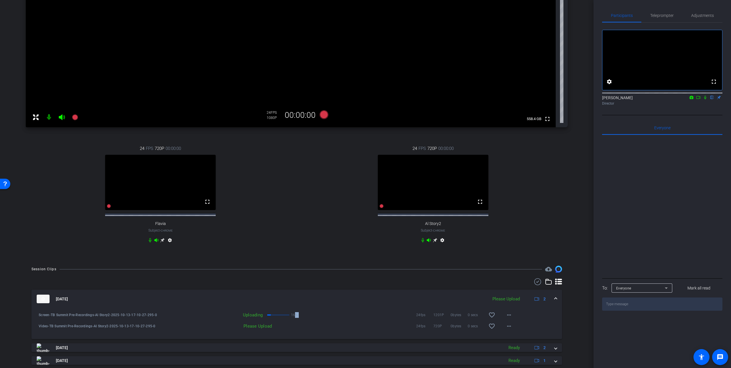
drag, startPoint x: 291, startPoint y: 320, endPoint x: 296, endPoint y: 320, distance: 5.4
click at [296, 320] on div "Uploading 16% 24fps 1201P 0bytes 0 secs favorite_border more_horiz" at bounding box center [343, 315] width 344 height 14
click at [298, 320] on div "24fps 1201P 0bytes 0 secs favorite_border more_horiz" at bounding box center [407, 315] width 218 height 14
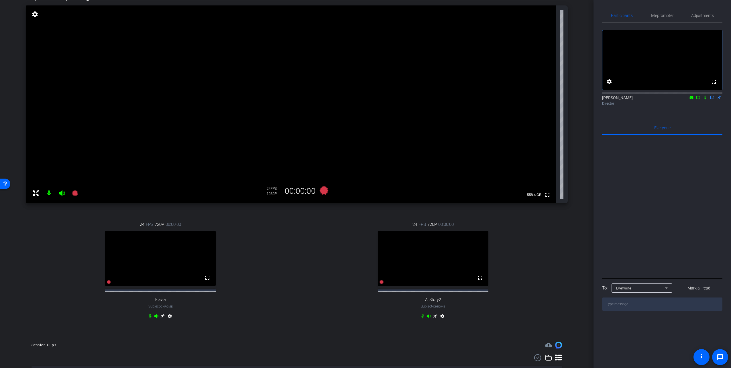
scroll to position [29, 0]
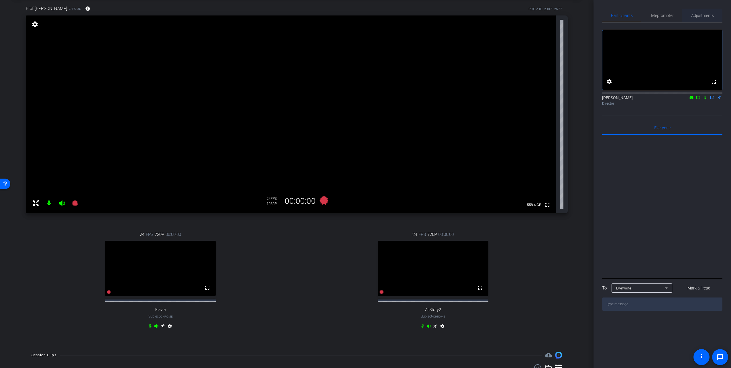
click at [695, 17] on span "Adjustments" at bounding box center [702, 15] width 23 height 4
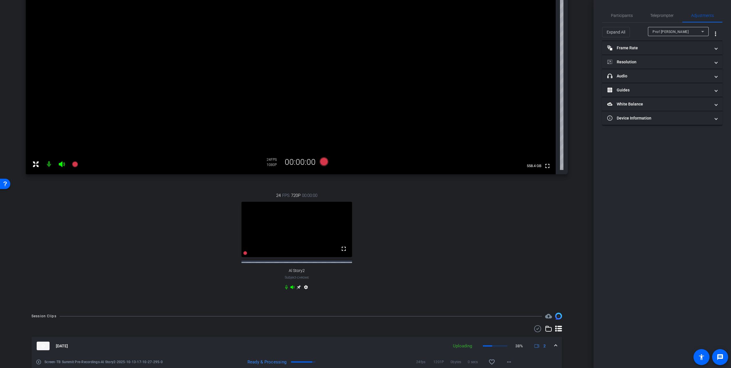
scroll to position [57, 0]
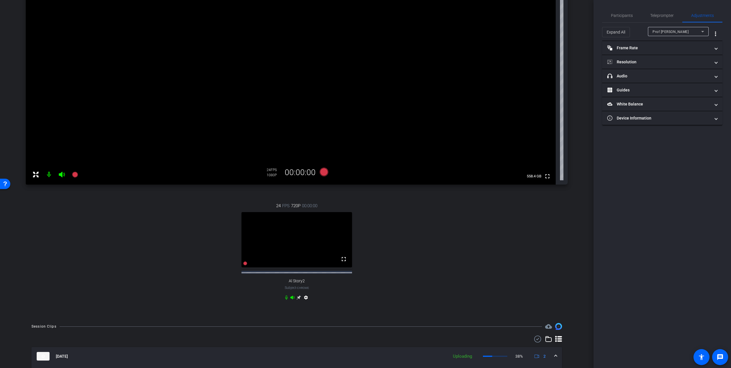
click at [685, 27] on div "Prof Onn Min Kon" at bounding box center [678, 31] width 52 height 9
click at [674, 50] on mat-option "Al Story2" at bounding box center [678, 52] width 61 height 9
click at [241, 267] on video at bounding box center [296, 239] width 111 height 55
click at [243, 265] on icon at bounding box center [245, 263] width 5 height 5
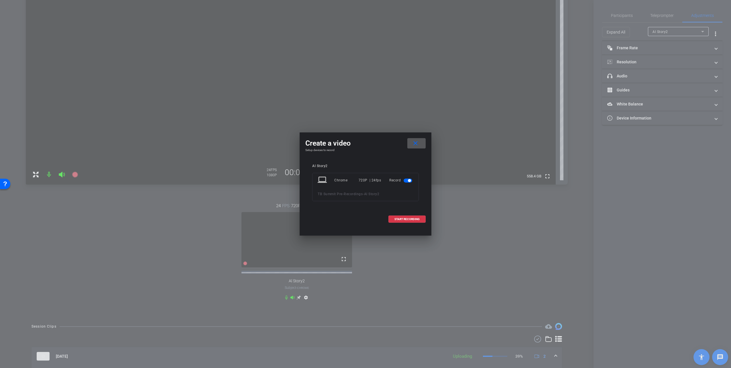
click at [416, 143] on mat-icon "close" at bounding box center [415, 143] width 7 height 7
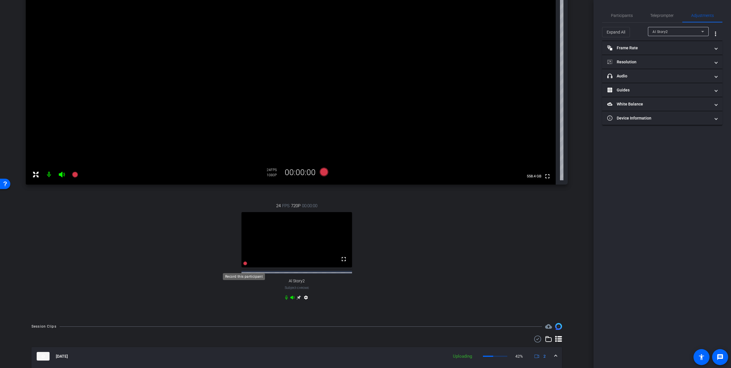
click at [243, 265] on icon at bounding box center [245, 263] width 4 height 4
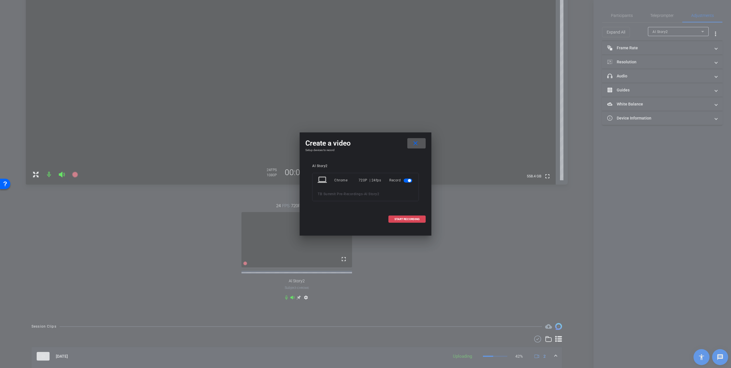
drag, startPoint x: 396, startPoint y: 219, endPoint x: 357, endPoint y: 204, distance: 41.7
click at [396, 219] on span "START RECORDING" at bounding box center [406, 219] width 25 height 3
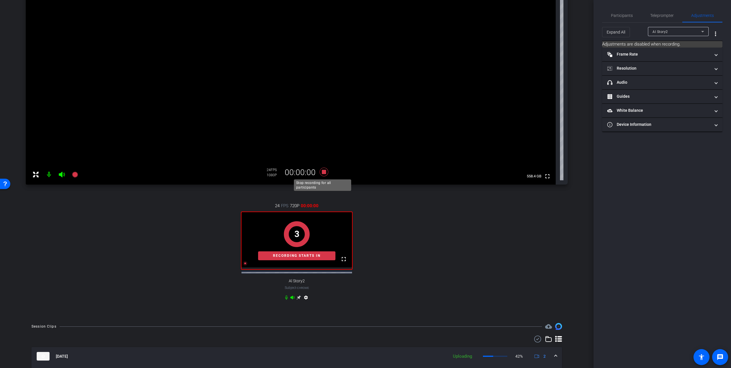
click at [322, 169] on icon at bounding box center [324, 172] width 14 height 10
click at [322, 173] on icon at bounding box center [324, 171] width 9 height 9
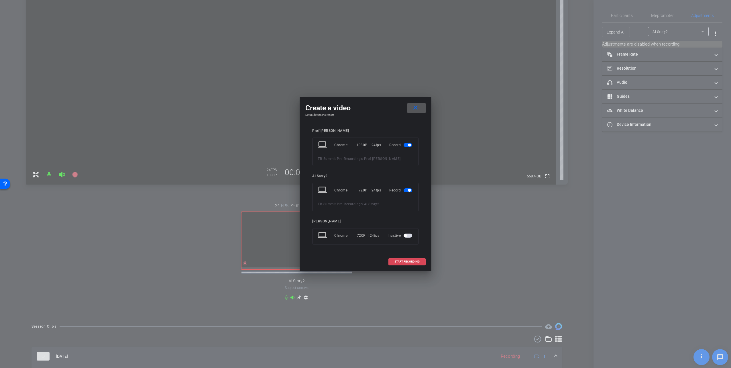
click at [402, 261] on span "START RECORDING" at bounding box center [406, 261] width 25 height 3
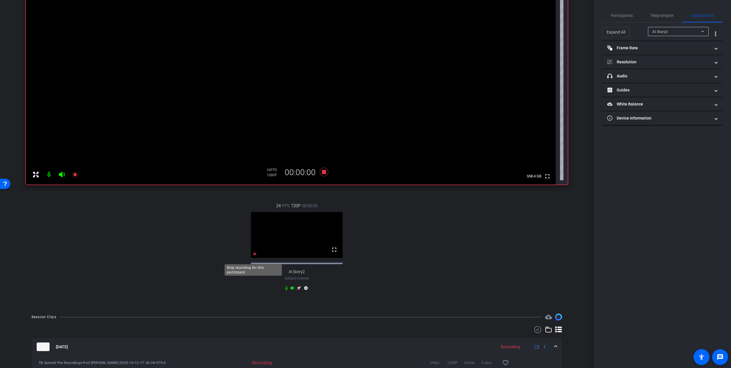
click at [254, 256] on icon at bounding box center [255, 254] width 4 height 4
click at [252, 258] on video at bounding box center [297, 235] width 92 height 46
click at [253, 256] on icon at bounding box center [255, 254] width 4 height 4
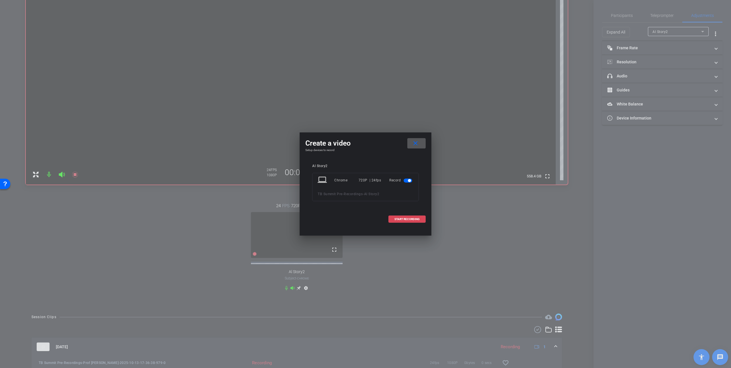
click at [394, 219] on span "START RECORDING" at bounding box center [406, 219] width 25 height 3
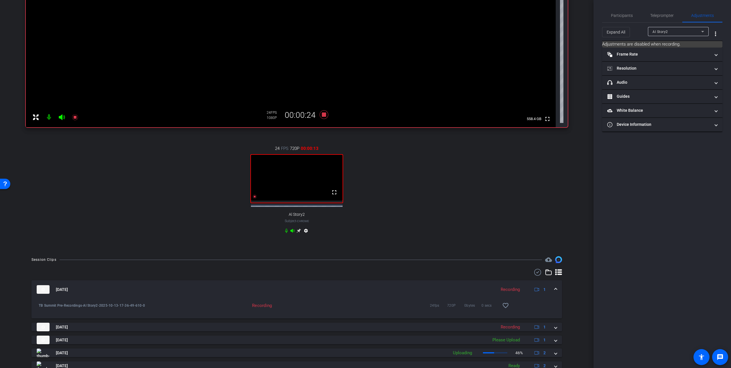
scroll to position [86, 0]
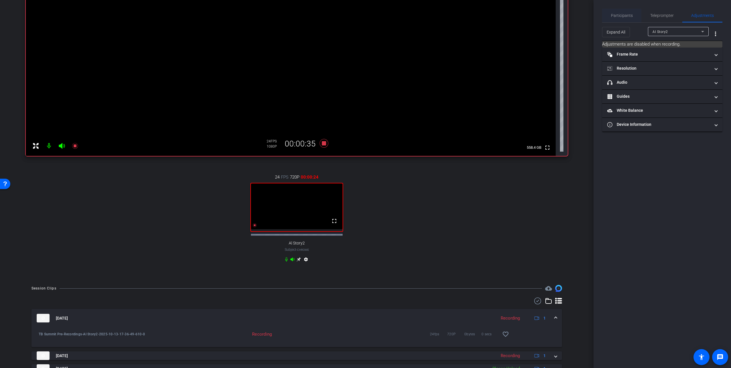
click at [616, 13] on span "Participants" at bounding box center [622, 16] width 22 height 14
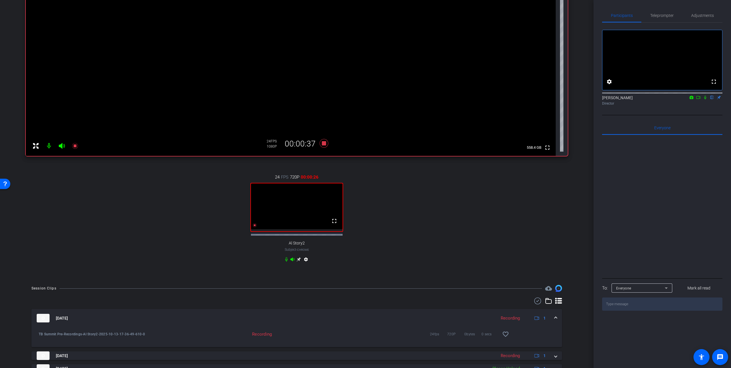
click at [705, 99] on icon at bounding box center [705, 98] width 2 height 4
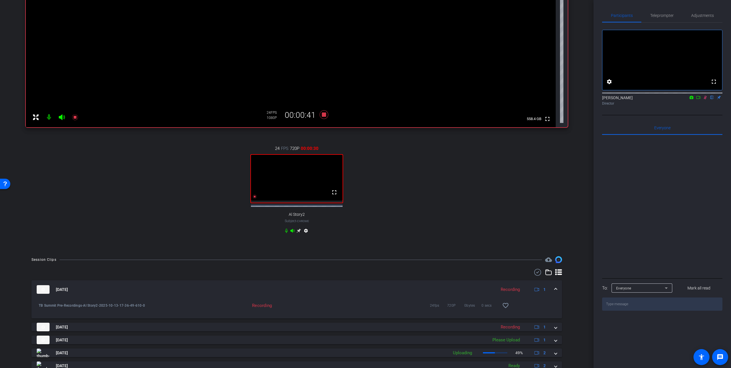
scroll to position [143, 0]
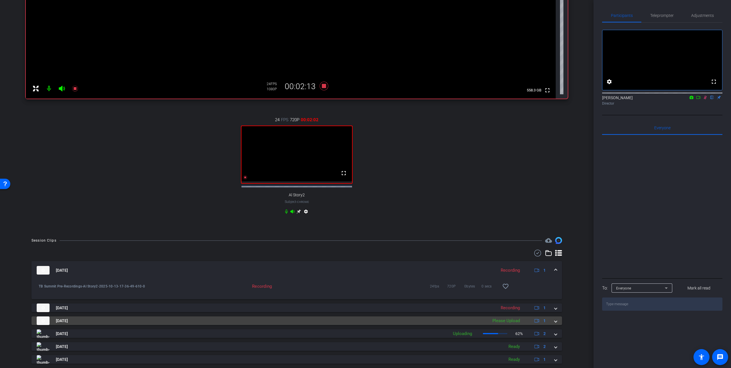
click at [431, 323] on mat-panel-title "Oct 13, 2025" at bounding box center [261, 320] width 448 height 9
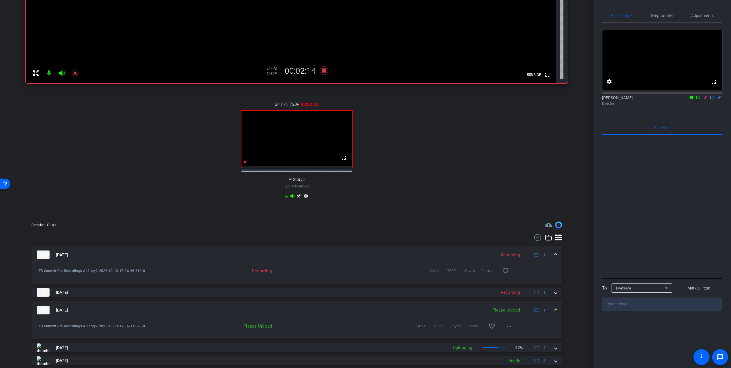
scroll to position [172, 0]
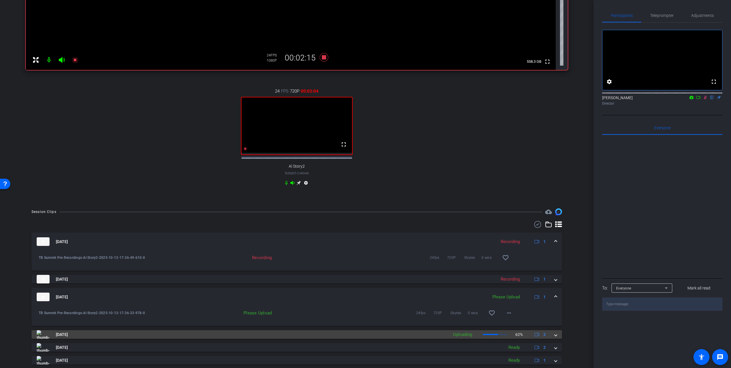
click at [361, 337] on mat-panel-title "Oct 13, 2025" at bounding box center [241, 334] width 409 height 9
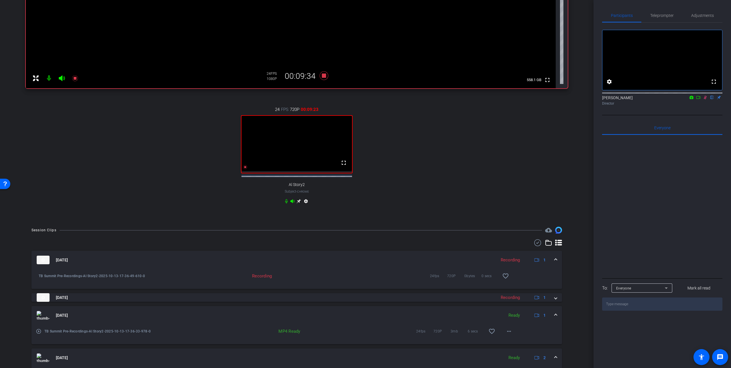
scroll to position [143, 0]
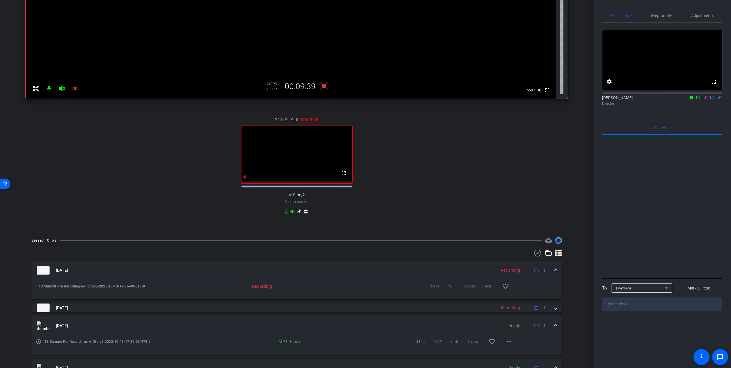
click at [707, 99] on icon at bounding box center [705, 97] width 5 height 4
click at [323, 86] on icon at bounding box center [324, 86] width 9 height 9
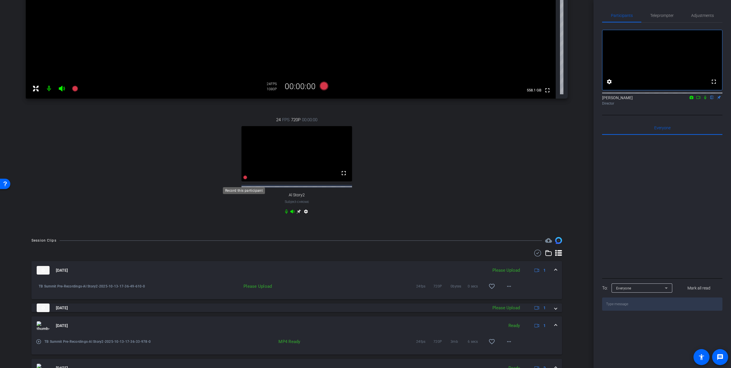
click at [244, 179] on icon at bounding box center [245, 177] width 4 height 4
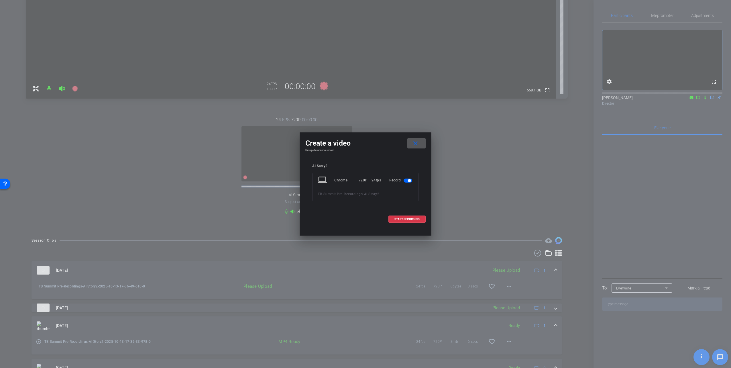
click at [417, 139] on span at bounding box center [416, 143] width 18 height 14
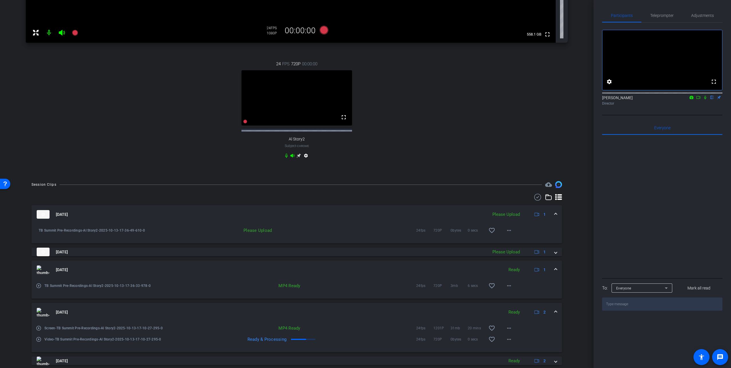
scroll to position [200, 0]
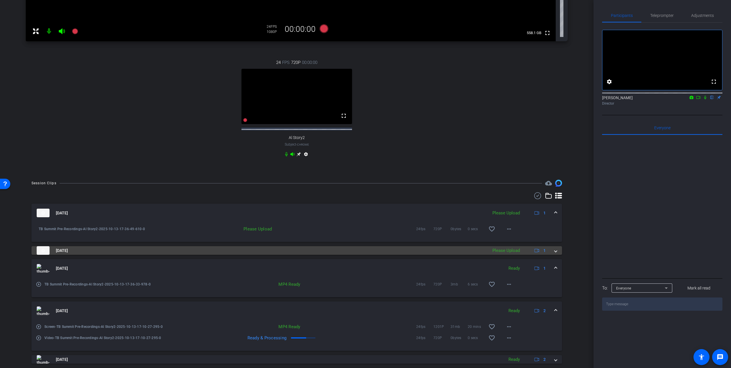
click at [210, 254] on mat-panel-title "Oct 13, 2025" at bounding box center [261, 250] width 448 height 9
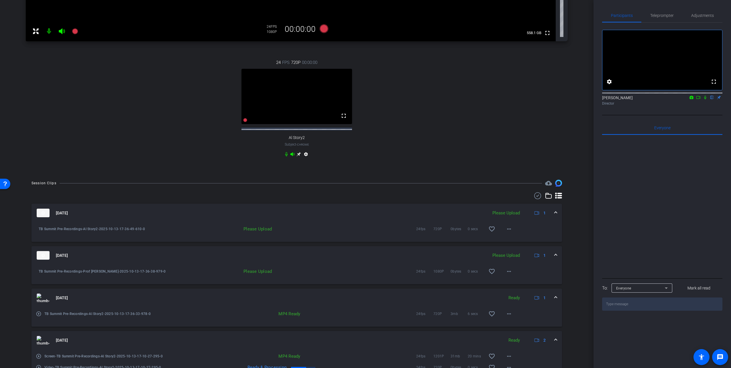
click at [205, 232] on div "Please Upload" at bounding box center [222, 229] width 103 height 6
click at [628, 307] on textarea at bounding box center [662, 303] width 120 height 13
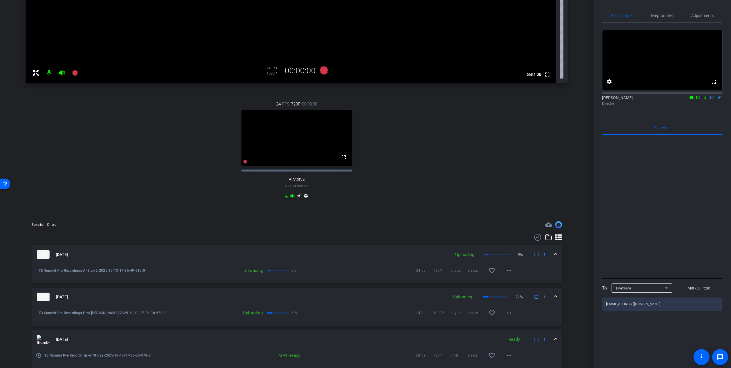
scroll to position [172, 0]
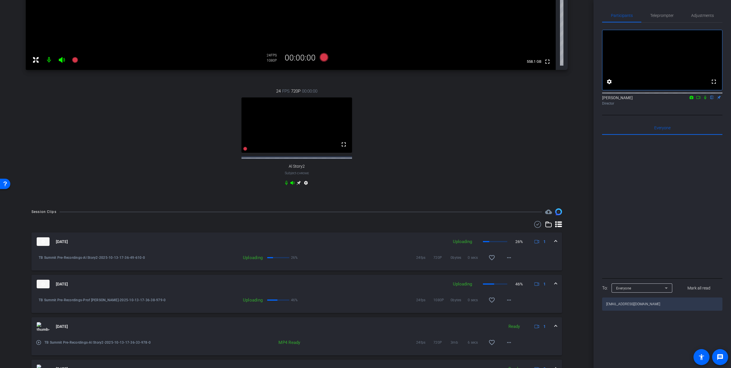
click at [637, 310] on textarea "pawel.wilkolek@qiagen.com" at bounding box center [662, 303] width 120 height 13
drag, startPoint x: 660, startPoint y: 313, endPoint x: 602, endPoint y: 313, distance: 57.8
click at [602, 310] on textarea "pawel.wilkolek@qiagen.com" at bounding box center [662, 303] width 120 height 13
click at [653, 310] on textarea "pawel.wilkolek@qiagen.com" at bounding box center [662, 303] width 120 height 13
click at [655, 310] on textarea "pawel.wilkolek@qiagen.com" at bounding box center [662, 303] width 120 height 13
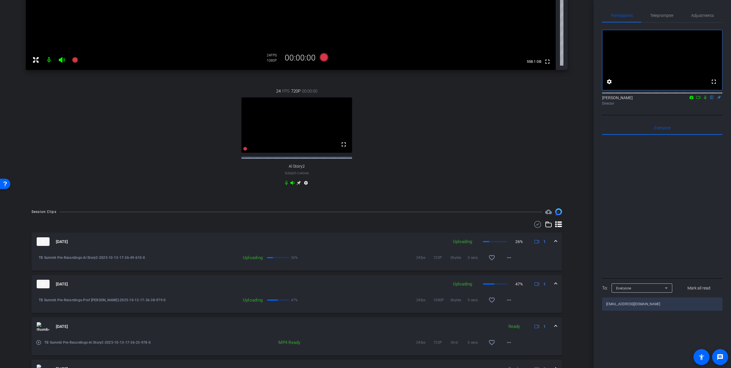
type textarea "pawel.wilkolek@qiagen.com"
click at [661, 299] on div at bounding box center [641, 295] width 61 height 6
click at [660, 291] on div "Everyone" at bounding box center [640, 287] width 49 height 7
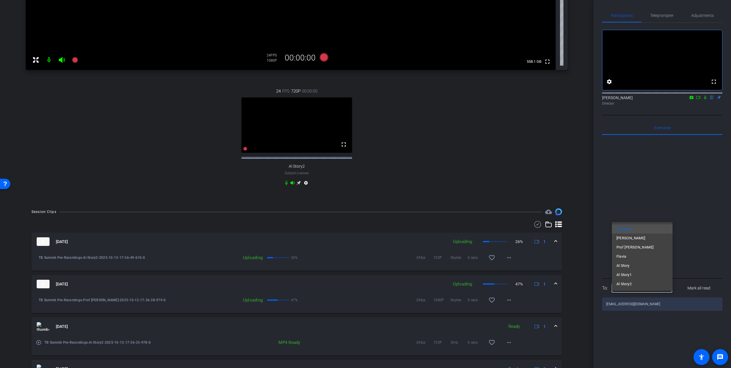
click at [661, 313] on div at bounding box center [365, 184] width 731 height 368
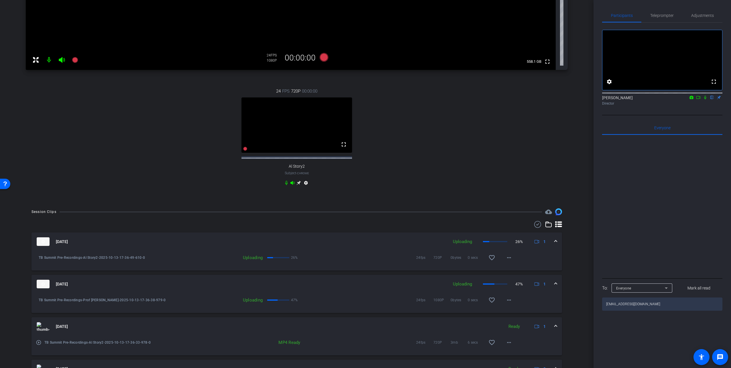
click at [660, 310] on textarea "pawel.wilkolek@qiagen.com" at bounding box center [662, 303] width 120 height 13
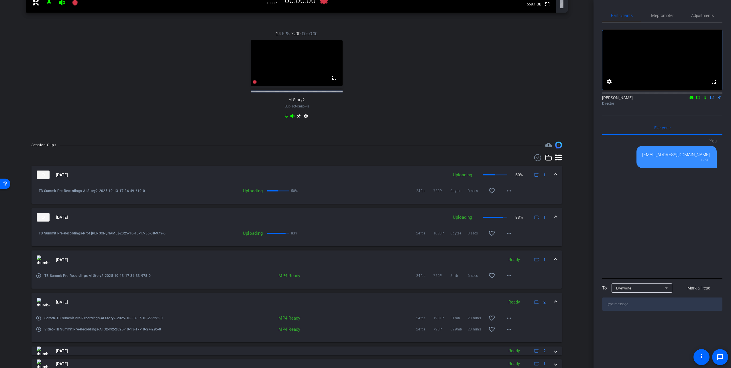
scroll to position [200, 0]
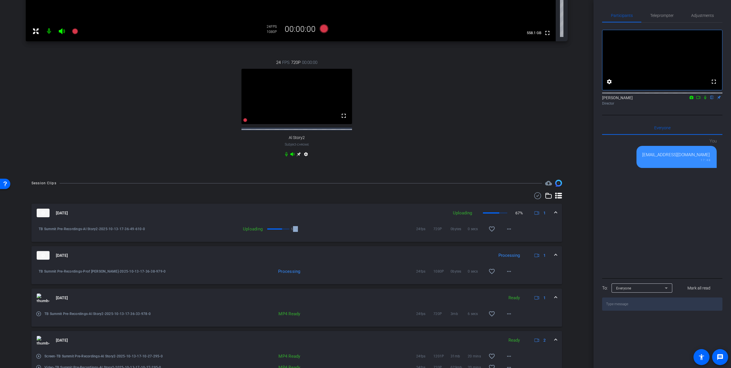
drag, startPoint x: 290, startPoint y: 232, endPoint x: 293, endPoint y: 231, distance: 3.4
click at [293, 231] on p "67%" at bounding box center [294, 229] width 7 height 6
click at [294, 231] on p "67%" at bounding box center [294, 229] width 7 height 6
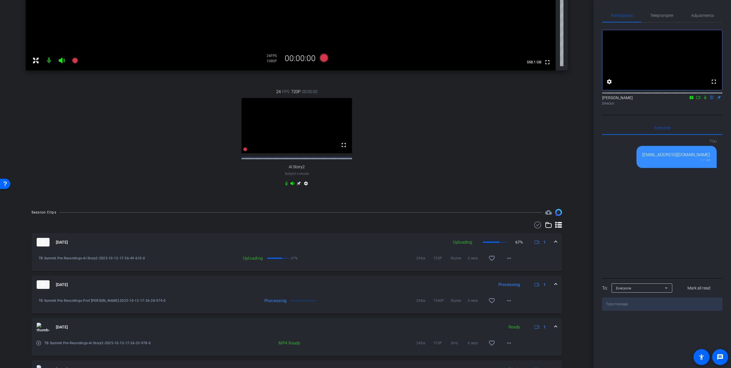
scroll to position [143, 0]
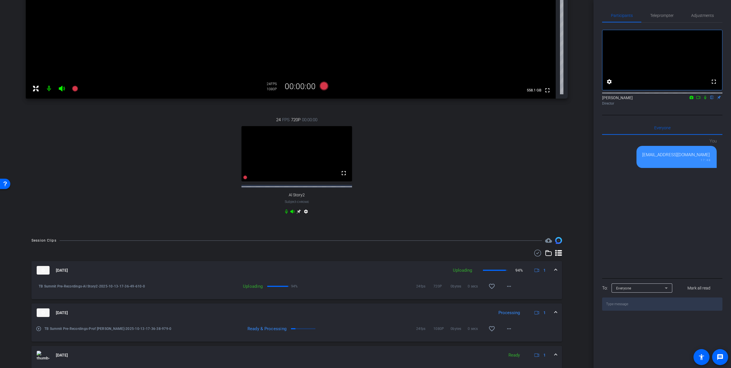
click at [675, 158] on div "pawel.wilkolek@qiagen.com" at bounding box center [676, 154] width 69 height 7
drag, startPoint x: 675, startPoint y: 161, endPoint x: 637, endPoint y: 163, distance: 38.4
click at [637, 163] on div "pawel.wilkolek@qiagen.com 17:48" at bounding box center [676, 157] width 80 height 22
drag, startPoint x: 637, startPoint y: 163, endPoint x: 648, endPoint y: 161, distance: 10.9
click at [648, 158] on div "pawel.wilkolek@qiagen.com" at bounding box center [676, 154] width 69 height 7
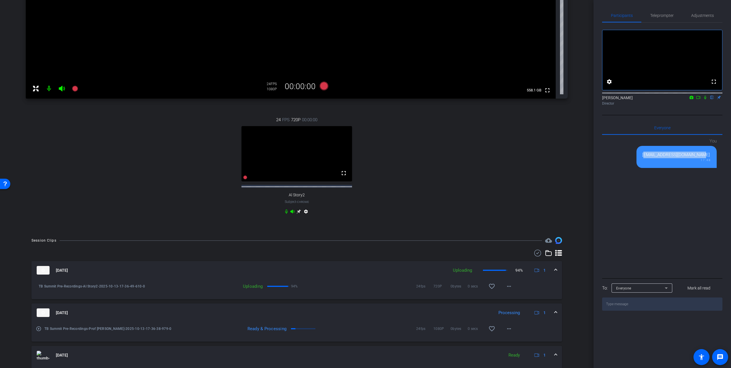
drag, startPoint x: 647, startPoint y: 161, endPoint x: 689, endPoint y: 159, distance: 41.5
click at [689, 158] on div "pawel.wilkolek@qiagen.com" at bounding box center [676, 154] width 69 height 7
click at [648, 158] on div "pawel.wilkolek@qiagen.com" at bounding box center [676, 154] width 69 height 7
drag, startPoint x: 648, startPoint y: 159, endPoint x: 686, endPoint y: 156, distance: 38.1
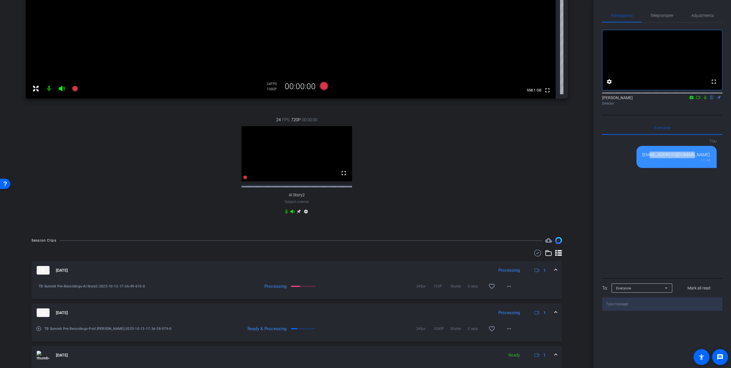
click at [686, 156] on div "pawel.wilkolek@qiagen.com 17:48" at bounding box center [676, 157] width 80 height 22
click at [691, 158] on div "pawel.wilkolek@qiagen.com 17:48" at bounding box center [676, 157] width 80 height 22
drag, startPoint x: 691, startPoint y: 158, endPoint x: 671, endPoint y: 162, distance: 21.0
click at [671, 162] on div "pawel.wilkolek@qiagen.com 17:48" at bounding box center [676, 157] width 80 height 22
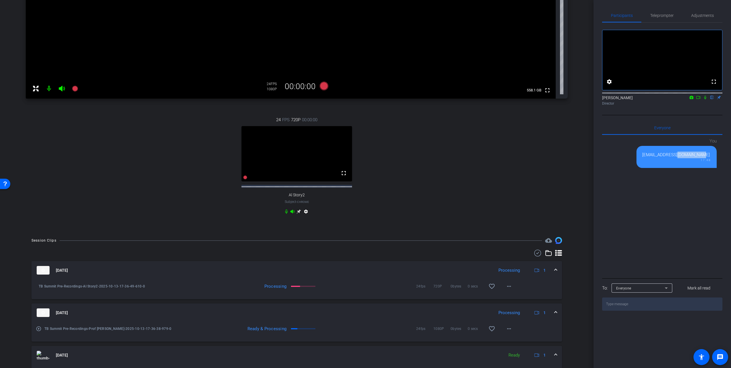
click at [670, 158] on div "pawel.wilkolek@qiagen.com" at bounding box center [676, 154] width 69 height 7
click at [653, 158] on div "pawel.wilkolek@qiagen.com" at bounding box center [676, 154] width 69 height 7
drag, startPoint x: 653, startPoint y: 160, endPoint x: 665, endPoint y: 159, distance: 12.3
click at [665, 158] on div "pawel.wilkolek@qiagen.com" at bounding box center [676, 154] width 69 height 7
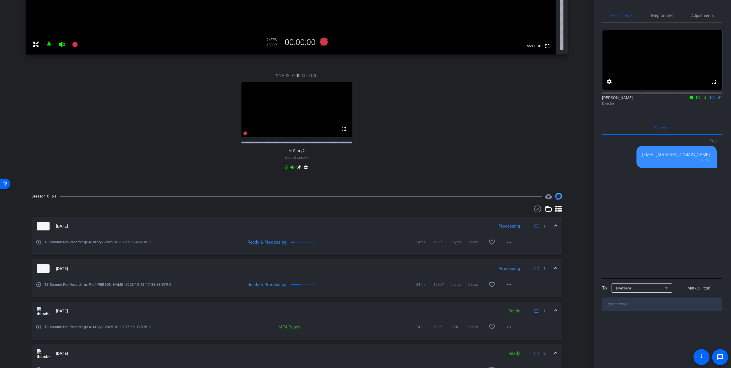
scroll to position [200, 0]
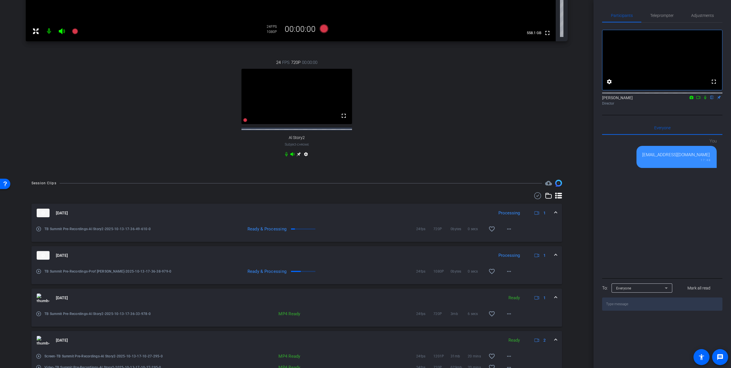
click at [645, 158] on div "pawel.wilkolek@qiagen.com 17:48" at bounding box center [676, 157] width 80 height 22
drag, startPoint x: 645, startPoint y: 158, endPoint x: 641, endPoint y: 163, distance: 5.9
click at [641, 163] on div "pawel.wilkolek@qiagen.com 17:48" at bounding box center [676, 157] width 80 height 22
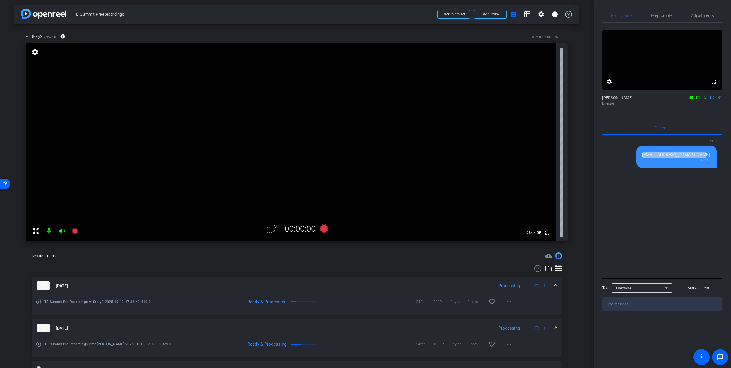
scroll to position [0, 0]
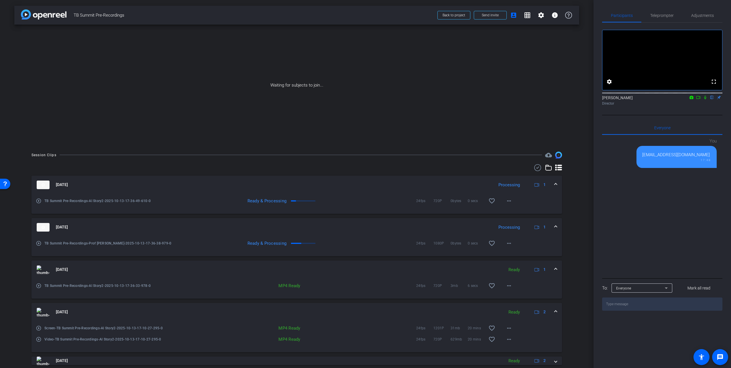
drag, startPoint x: 629, startPoint y: 210, endPoint x: 620, endPoint y: 205, distance: 10.8
click at [629, 210] on div "You pawel.wilkolek@qiagen.com 17:48" at bounding box center [662, 206] width 120 height 142
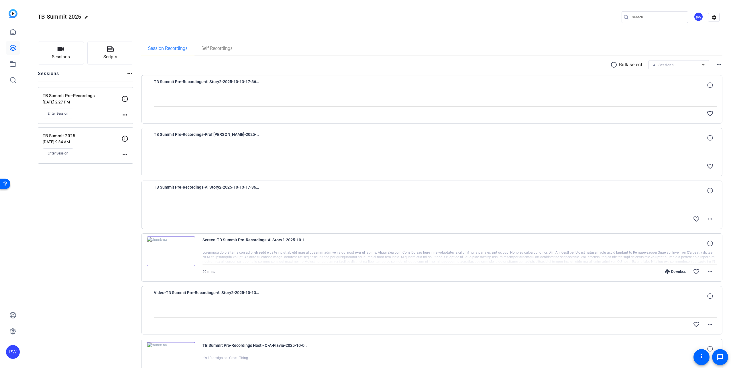
click at [179, 248] on img at bounding box center [171, 251] width 49 height 30
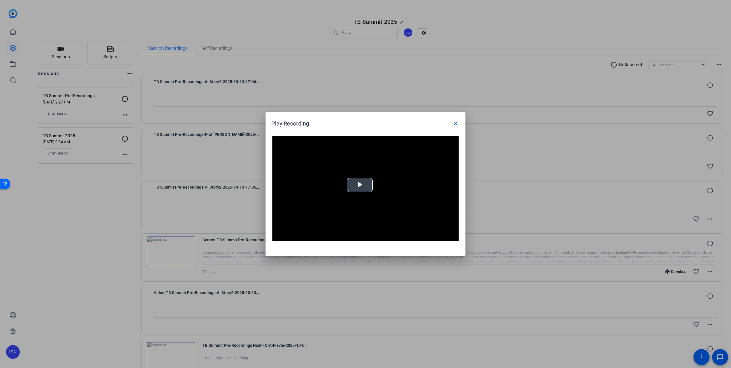
click at [360, 185] on span "Video Player" at bounding box center [360, 185] width 0 height 0
click at [287, 236] on span "Video Player" at bounding box center [289, 236] width 11 height 0
click at [315, 237] on div "Loaded : 100.00% 01:59 00:01" at bounding box center [358, 236] width 126 height 9
click at [328, 235] on div "Loaded : 100.00% 04:58 04:58" at bounding box center [358, 236] width 126 height 9
click at [317, 237] on div "Loaded : 100.00% 03:15 05:01" at bounding box center [358, 236] width 120 height 1
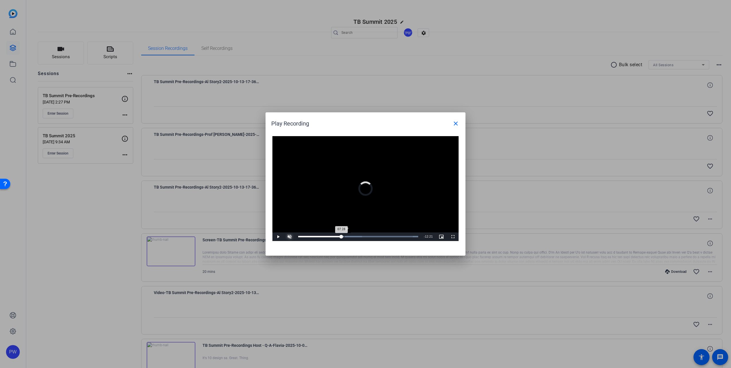
drag, startPoint x: 330, startPoint y: 237, endPoint x: 352, endPoint y: 237, distance: 21.5
click at [350, 237] on div "Loaded : 100.00% 07:37 07:28" at bounding box center [358, 236] width 126 height 9
click at [371, 233] on div "Loaded : 100.00% 11:58 08:32" at bounding box center [358, 236] width 126 height 9
click at [391, 234] on div "Loaded : 100.00% 15:04 12:05" at bounding box center [358, 236] width 127 height 9
click at [405, 235] on div "Loaded : 100.00% 17:26 17:26" at bounding box center [358, 236] width 127 height 9
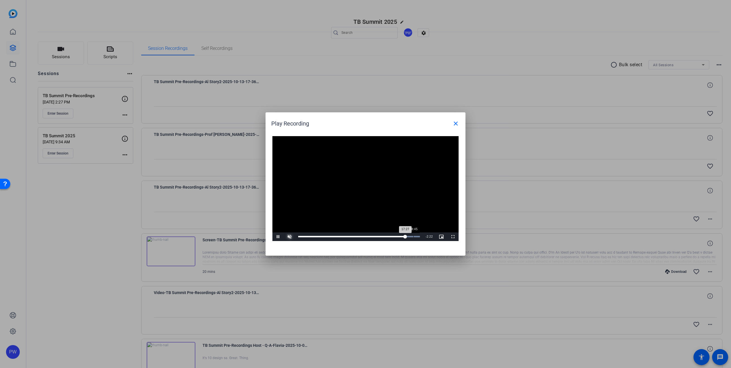
click at [415, 234] on div "Loaded : 100.00% 18:45 17:27" at bounding box center [358, 236] width 127 height 9
click at [322, 234] on div "Loaded : 100.00% 03:52 19:01" at bounding box center [358, 236] width 127 height 9
click at [308, 237] on div "Loaded : 100.00% 01:39 03:53" at bounding box center [358, 236] width 120 height 1
click at [338, 239] on div "Loaded : 100.00% 04:58 01:39" at bounding box center [358, 236] width 126 height 9
click at [370, 240] on div "Loaded : 100.00% 11:49 06:37" at bounding box center [358, 236] width 126 height 9
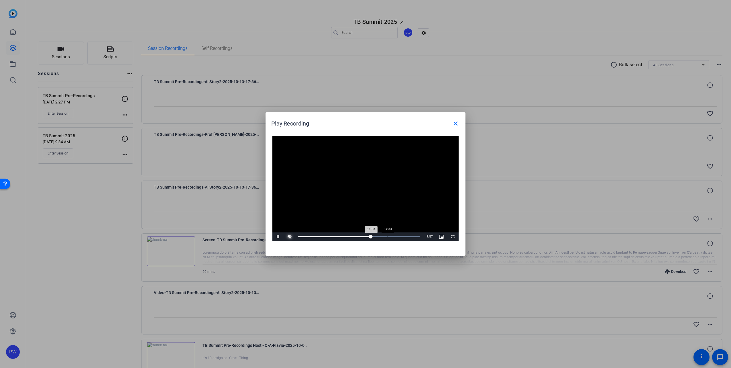
click at [387, 238] on div "Loaded : 100.00% 14:33 11:53" at bounding box center [358, 236] width 127 height 9
click at [398, 238] on div "Loaded : 100.00% 16:19 14:33" at bounding box center [358, 236] width 127 height 9
click at [456, 124] on mat-icon "close" at bounding box center [455, 123] width 7 height 7
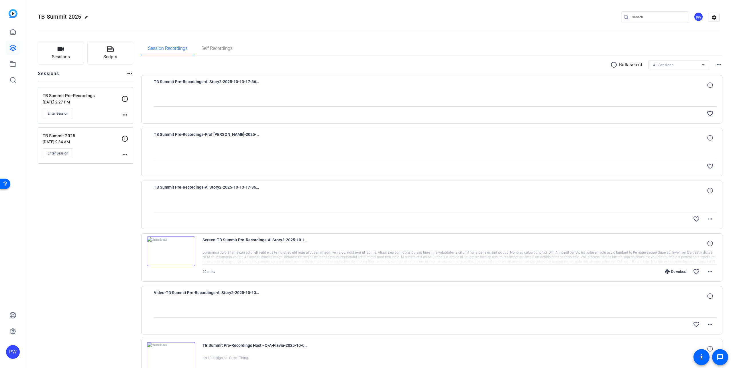
click at [183, 253] on img at bounding box center [171, 251] width 49 height 30
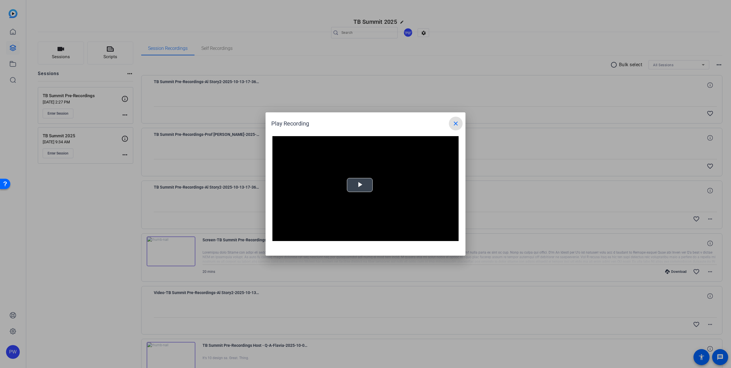
click at [360, 185] on span "Video Player" at bounding box center [360, 185] width 0 height 0
click at [372, 239] on div "Loaded : 0% -:- 00:00" at bounding box center [358, 236] width 127 height 9
click at [404, 236] on div "Loaded : 0% 17:18 17:18" at bounding box center [358, 236] width 127 height 9
click at [455, 123] on mat-icon "close" at bounding box center [455, 123] width 7 height 7
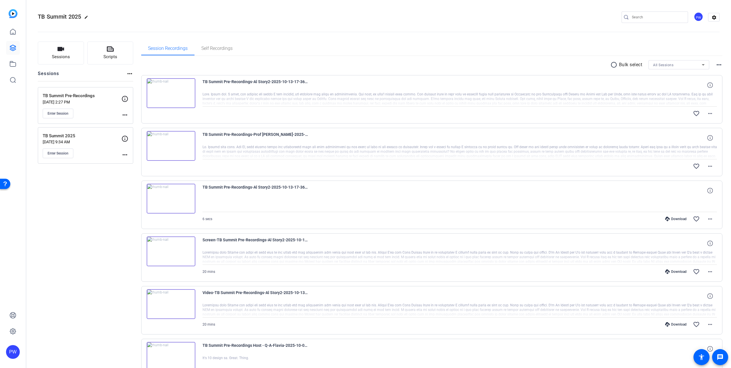
click at [170, 89] on img at bounding box center [171, 93] width 49 height 30
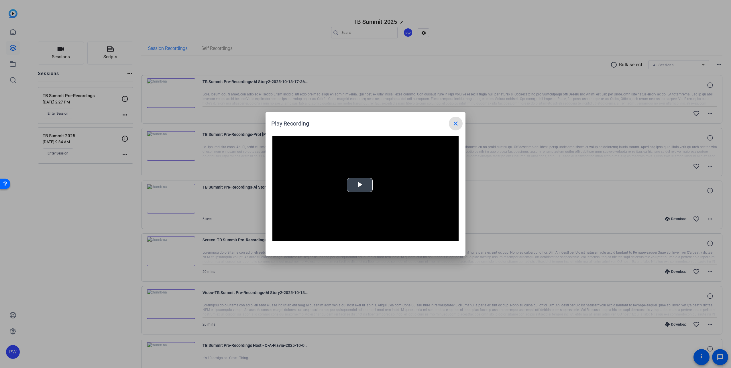
click at [360, 185] on span "Video Player" at bounding box center [360, 185] width 0 height 0
click at [309, 236] on div "Loaded : 100.00% 0:59 0:53" at bounding box center [359, 236] width 122 height 1
click at [330, 236] on div "Loaded : 100.00% 2:33 0:54" at bounding box center [359, 236] width 122 height 1
click at [368, 233] on div "Loaded : 100.00% 5:33 5:33" at bounding box center [358, 236] width 127 height 9
click at [300, 234] on div "Loaded : 100.00% 0:00 5:33" at bounding box center [358, 236] width 127 height 9
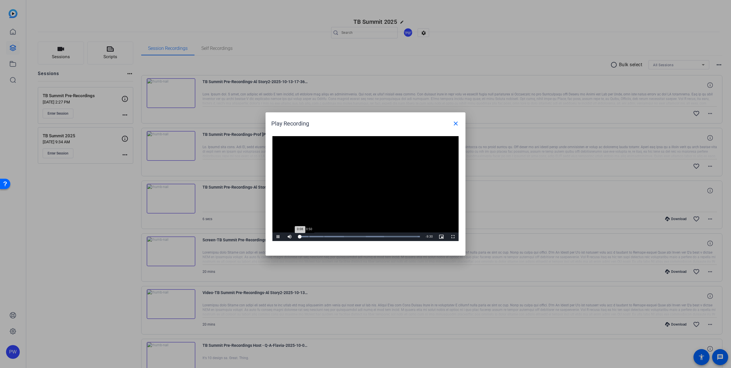
click at [309, 237] on div "Loaded : 100.00% 0:50 0:08" at bounding box center [359, 236] width 122 height 1
click at [315, 236] on div "Loaded : 100.00% 1:14 0:50" at bounding box center [359, 236] width 122 height 1
click at [330, 237] on div "Loaded : 100.00% 2:33 1:20" at bounding box center [359, 236] width 122 height 1
click at [362, 237] on div "Loaded : 100.00% 5:04 2:34" at bounding box center [359, 236] width 122 height 1
click at [402, 238] on div "Loaded : 100.00% 8:12 5:06" at bounding box center [358, 236] width 127 height 9
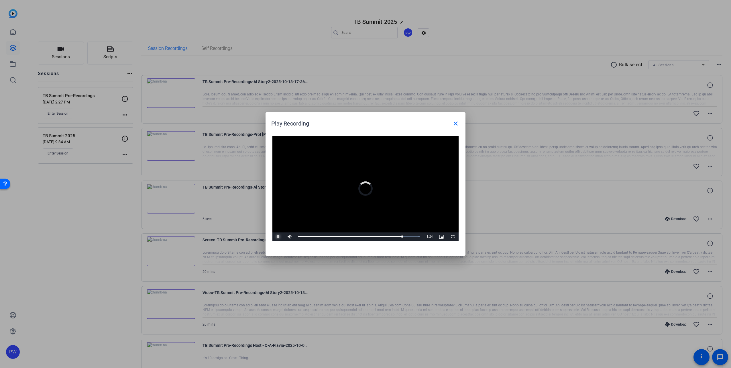
click at [277, 236] on span "Video Player" at bounding box center [277, 236] width 11 height 0
click at [458, 123] on mat-icon "close" at bounding box center [455, 123] width 7 height 7
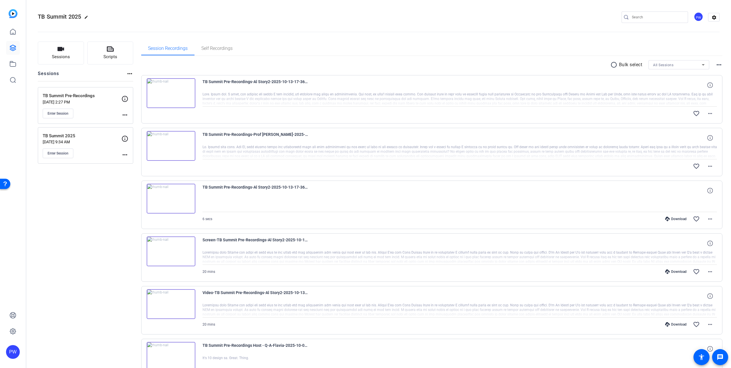
click at [175, 253] on img at bounding box center [171, 251] width 49 height 30
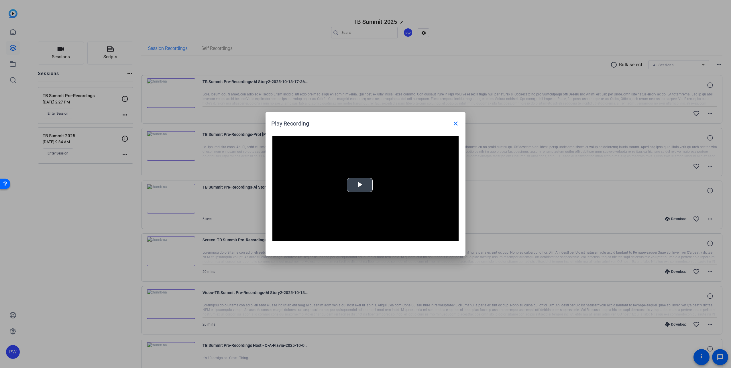
click at [360, 185] on span "Video Player" at bounding box center [360, 185] width 0 height 0
click at [451, 236] on span "Video Player" at bounding box center [452, 236] width 11 height 0
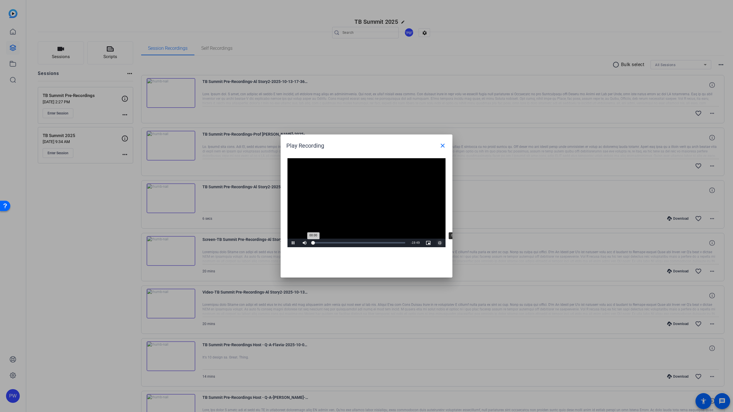
click at [310, 247] on div "Loaded : 0% 04:12 00:00" at bounding box center [359, 243] width 98 height 9
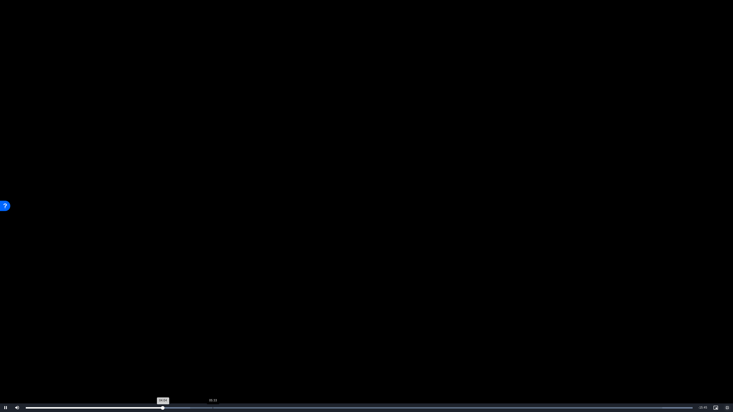
click at [216, 367] on div "Loaded : 100.00% 05:33 04:04" at bounding box center [359, 408] width 673 height 9
drag, startPoint x: 271, startPoint y: 406, endPoint x: 290, endPoint y: 406, distance: 18.6
click at [272, 367] on div "Loaded : 100.00% 07:15 05:38" at bounding box center [359, 408] width 673 height 9
drag, startPoint x: 321, startPoint y: 405, endPoint x: 328, endPoint y: 405, distance: 6.9
click at [322, 367] on div "Loaded : 100.00% 08:44 07:20" at bounding box center [359, 408] width 673 height 9
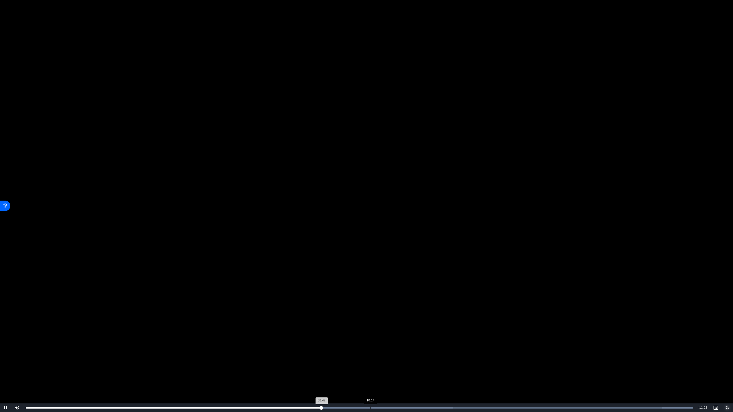
drag, startPoint x: 371, startPoint y: 404, endPoint x: 394, endPoint y: 404, distance: 22.9
click at [371, 367] on div "Loaded : 100.00% 10:14 08:47" at bounding box center [359, 408] width 673 height 9
click at [421, 367] on video "Video Player" at bounding box center [366, 206] width 733 height 412
drag, startPoint x: 461, startPoint y: 406, endPoint x: 469, endPoint y: 406, distance: 8.0
click at [462, 367] on div "Loaded : 100.00% 12:54 10:15" at bounding box center [360, 408] width 674 height 9
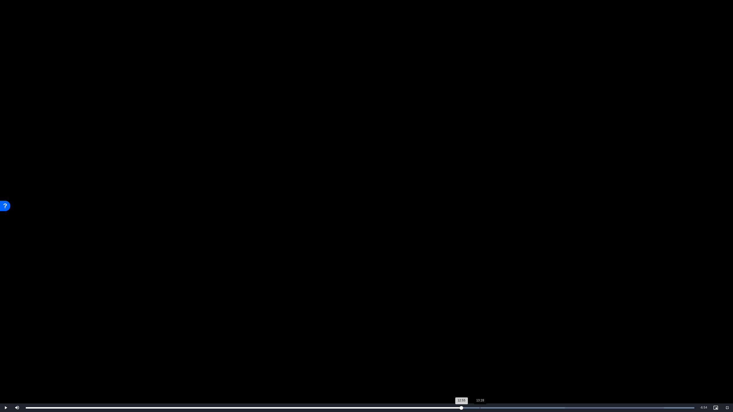
click at [480, 367] on div "Loaded : 100.00% 13:28 12:55" at bounding box center [360, 407] width 669 height 1
click at [516, 367] on div "Loaded : 100.00% 14:25 13:28" at bounding box center [360, 408] width 674 height 9
drag, startPoint x: 566, startPoint y: 402, endPoint x: 569, endPoint y: 402, distance: 3.1
click at [567, 367] on video "Video Player" at bounding box center [366, 206] width 733 height 412
click at [727, 367] on span "Video Player" at bounding box center [726, 408] width 11 height 0
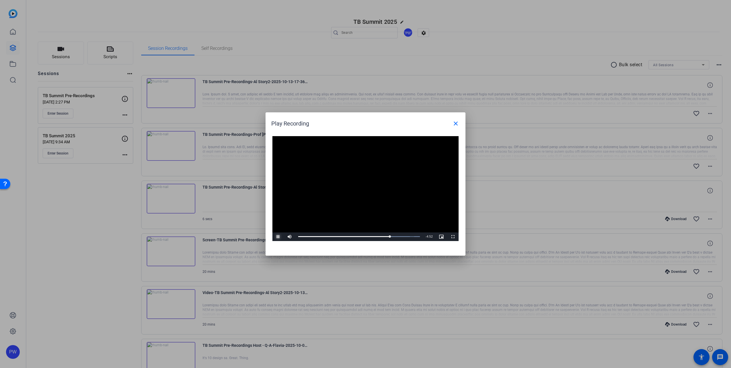
click at [280, 236] on span "Video Player" at bounding box center [277, 236] width 11 height 0
click at [455, 125] on mat-icon "close" at bounding box center [455, 123] width 7 height 7
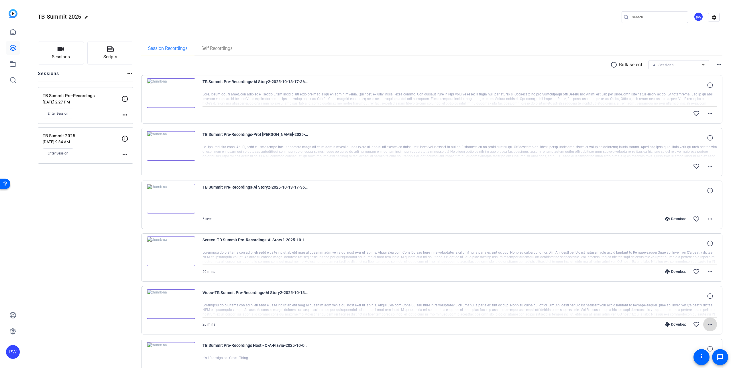
click at [708, 325] on mat-icon "more_horiz" at bounding box center [709, 324] width 7 height 7
click at [698, 269] on span "Download MP4" at bounding box center [692, 269] width 34 height 7
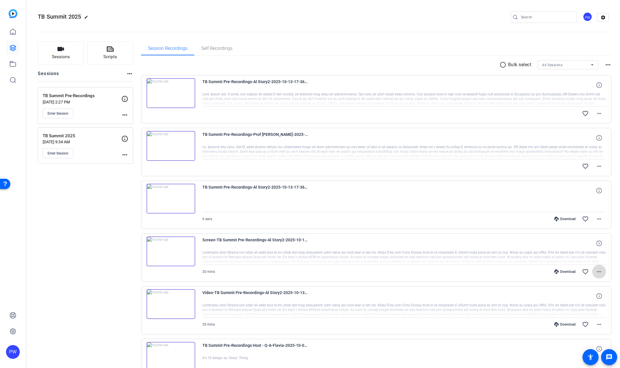
click at [597, 269] on mat-icon "more_horiz" at bounding box center [599, 271] width 7 height 7
click at [585, 297] on span "Download MP4" at bounding box center [581, 297] width 34 height 7
click at [597, 167] on mat-icon "more_horiz" at bounding box center [599, 166] width 7 height 7
click at [597, 111] on div at bounding box center [310, 184] width 620 height 368
click at [596, 112] on mat-icon "more_horiz" at bounding box center [599, 113] width 7 height 7
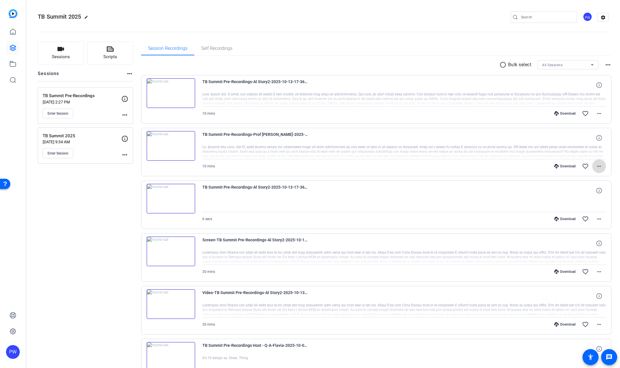
click at [596, 165] on mat-icon "more_horiz" at bounding box center [599, 166] width 7 height 7
click at [591, 193] on span "Download MP4" at bounding box center [581, 192] width 34 height 7
click at [598, 111] on mat-icon "more_horiz" at bounding box center [599, 113] width 7 height 7
click at [585, 139] on span "Download MP4" at bounding box center [581, 139] width 34 height 7
